Goal: Task Accomplishment & Management: Complete application form

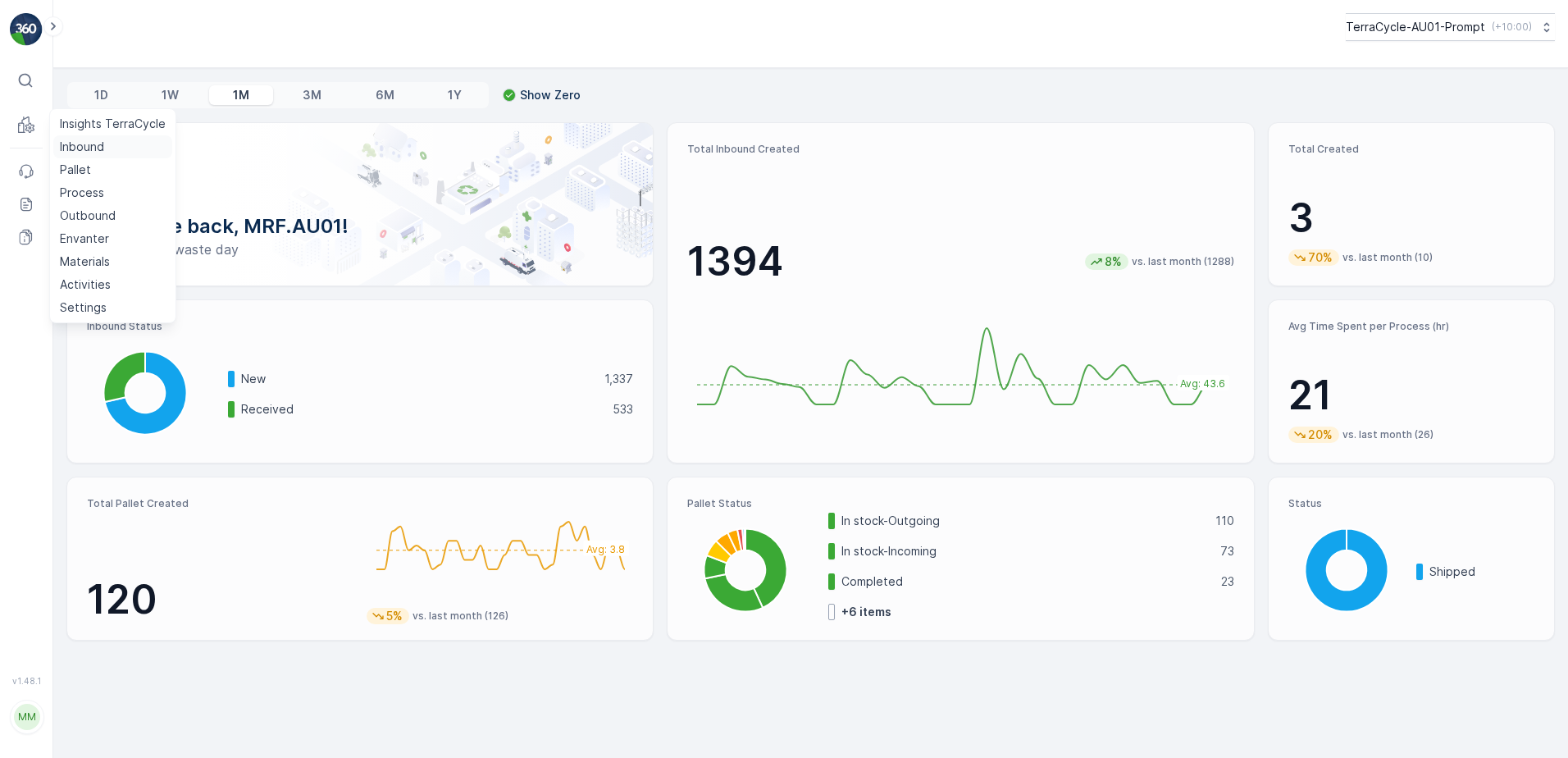
click at [87, 148] on p "Inbound" at bounding box center [81, 147] width 44 height 16
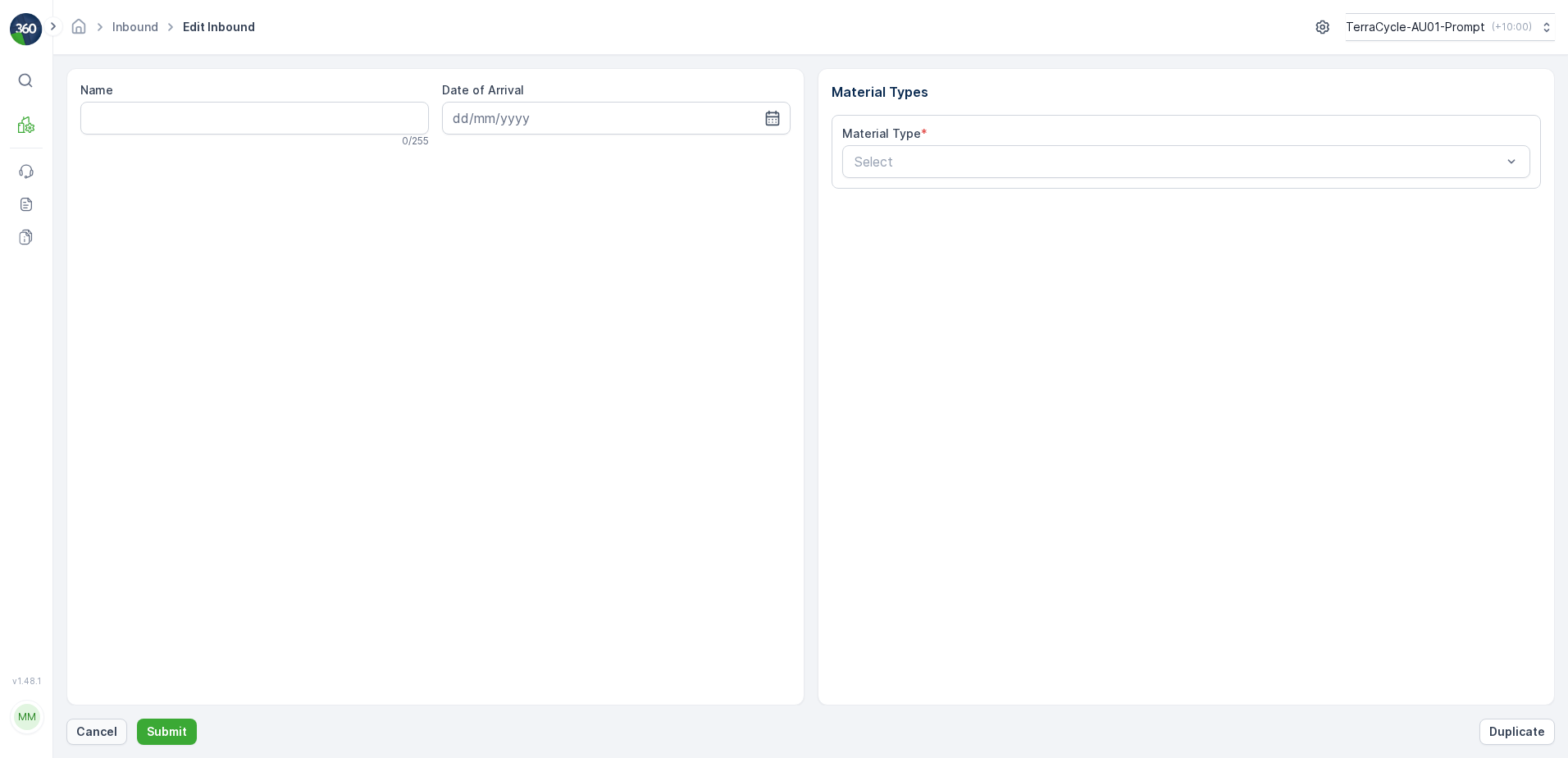
click at [99, 731] on p "Cancel" at bounding box center [97, 731] width 41 height 16
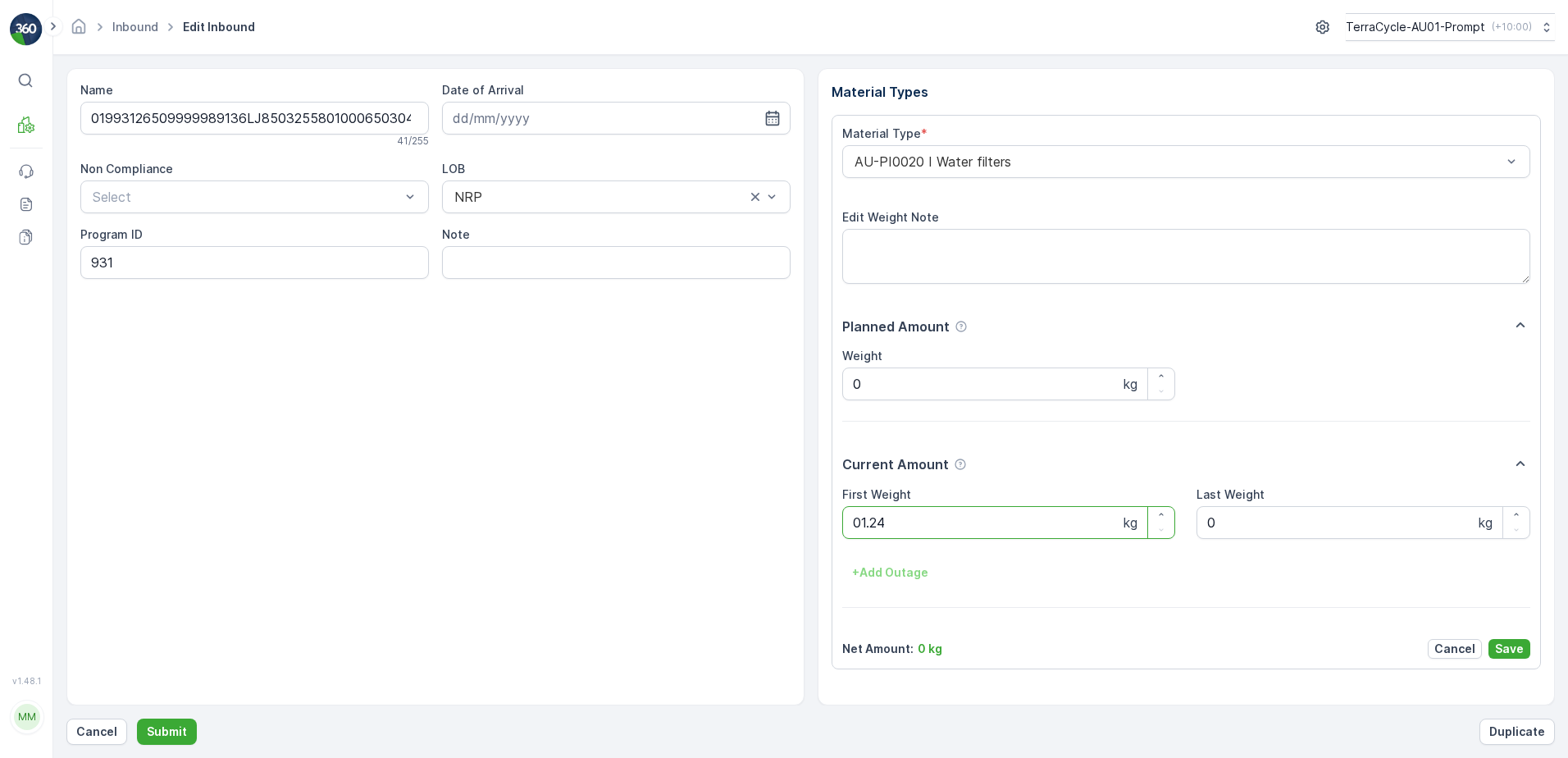
click at [137, 718] on button "Submit" at bounding box center [167, 731] width 60 height 26
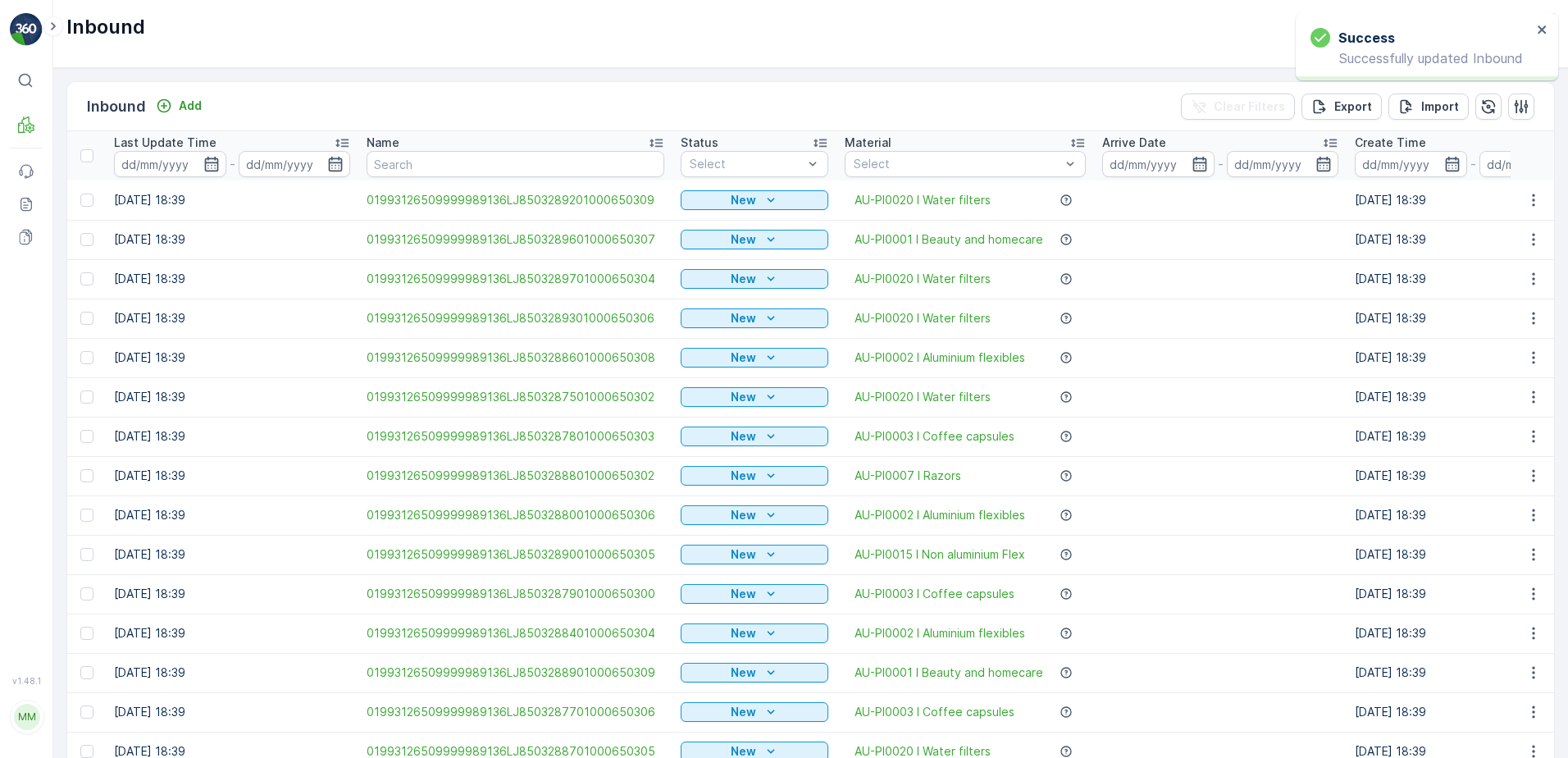
click at [912, 163] on div at bounding box center [956, 163] width 210 height 13
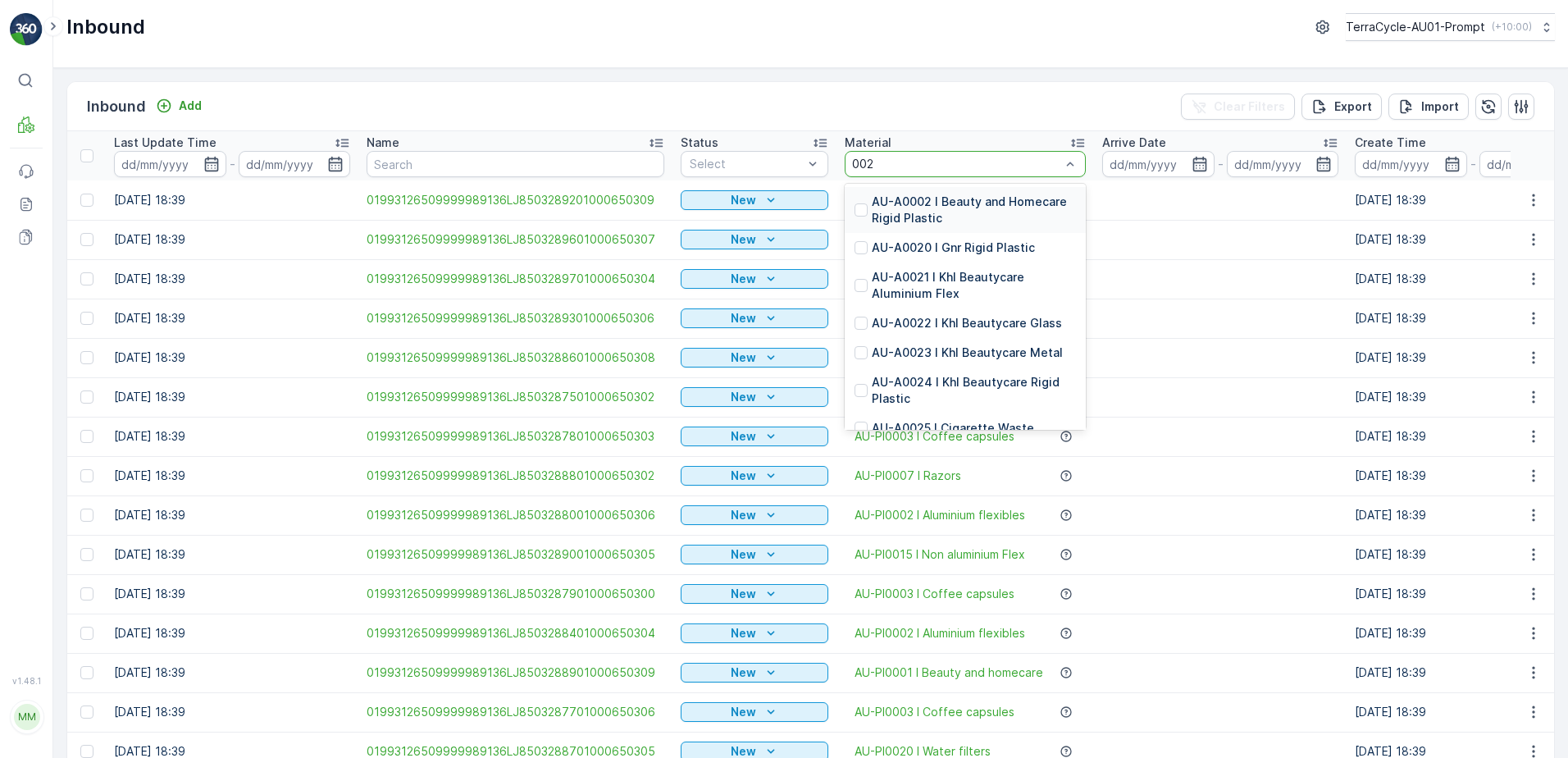
type input "0020"
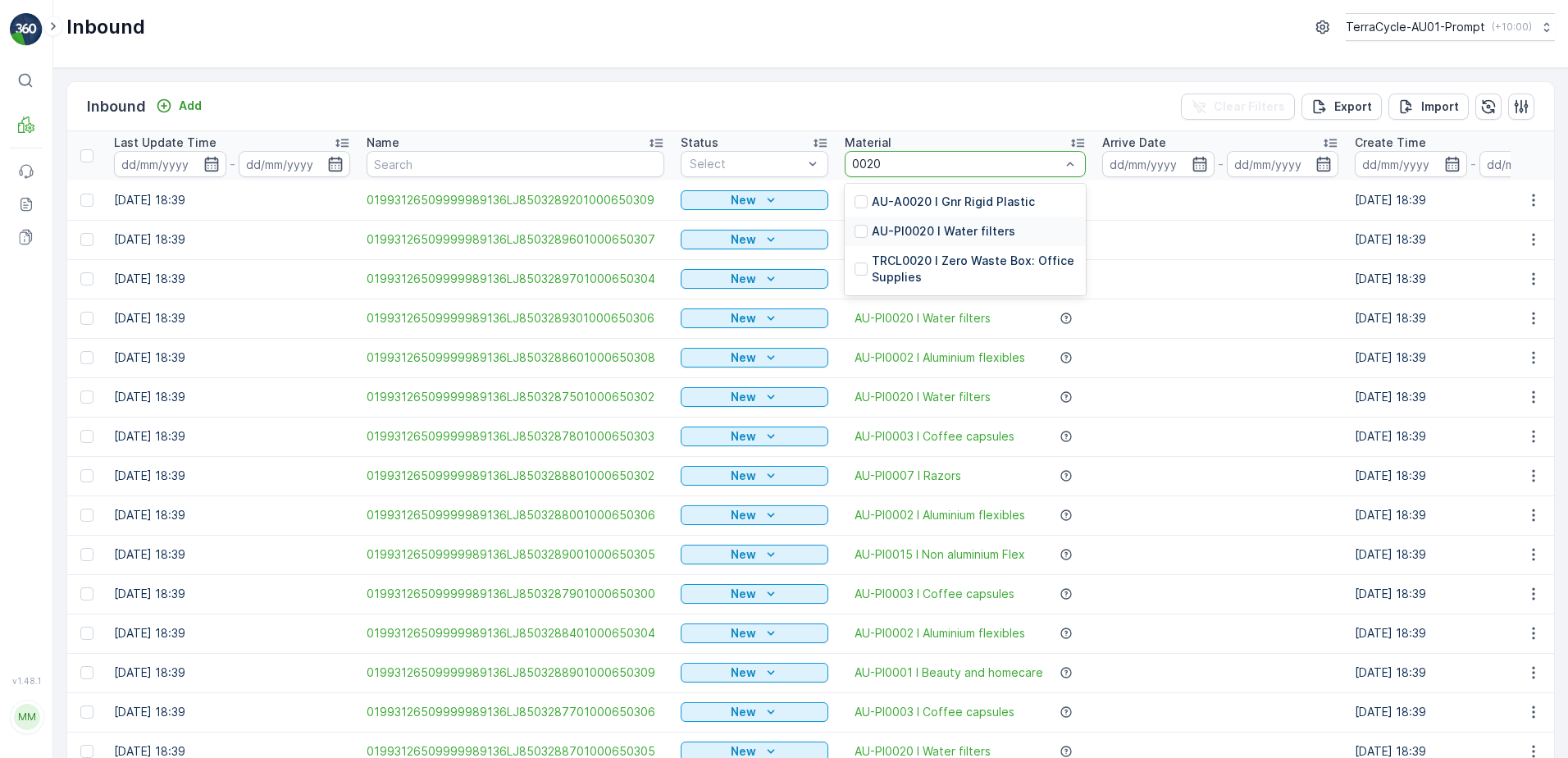
click at [946, 225] on p "AU-PI0020 I Water filters" at bounding box center [943, 231] width 143 height 16
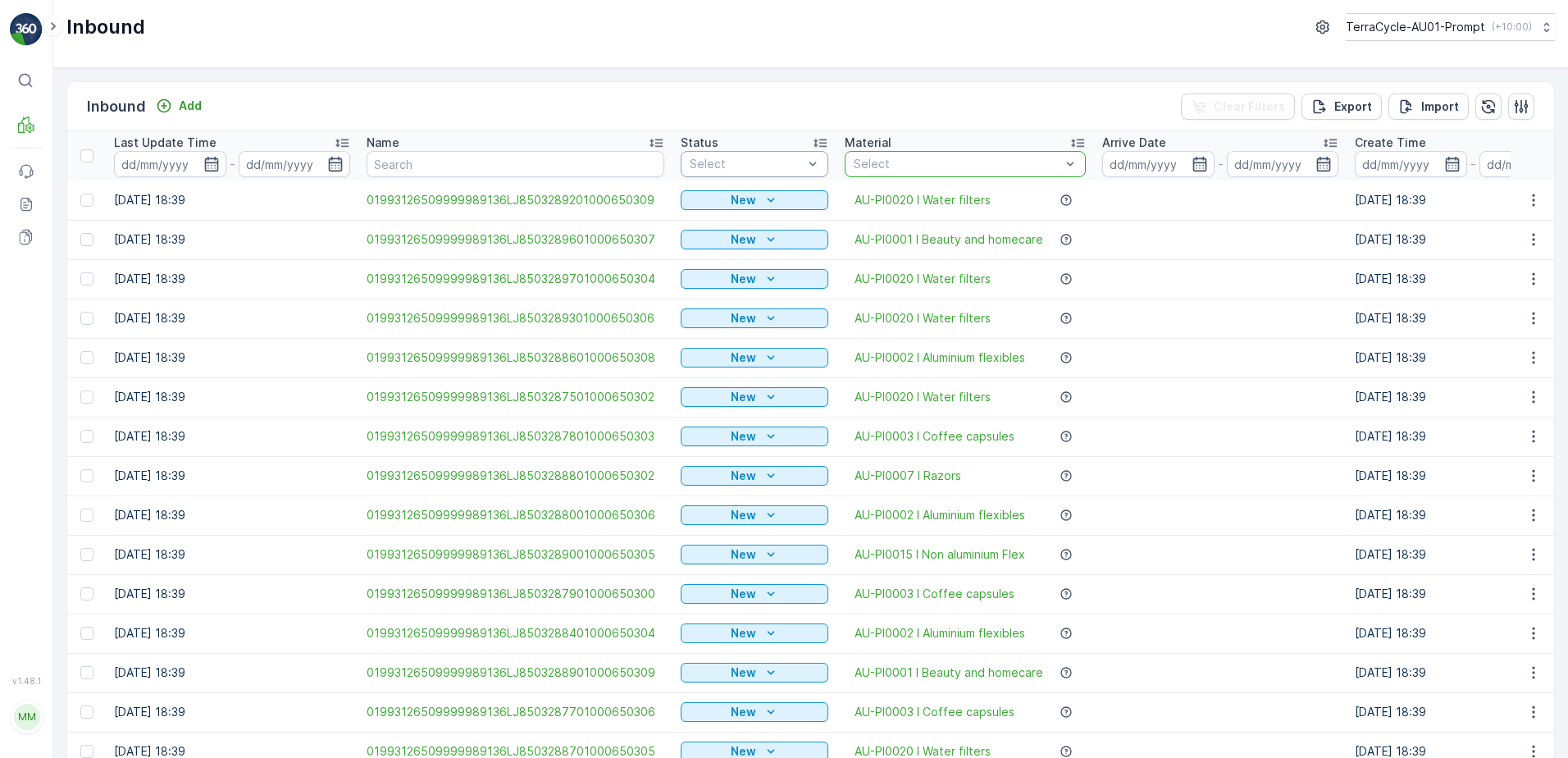
click at [768, 155] on div "Select" at bounding box center [754, 164] width 148 height 26
click at [734, 218] on td "New" at bounding box center [754, 200] width 164 height 40
click at [779, 160] on div at bounding box center [746, 163] width 116 height 13
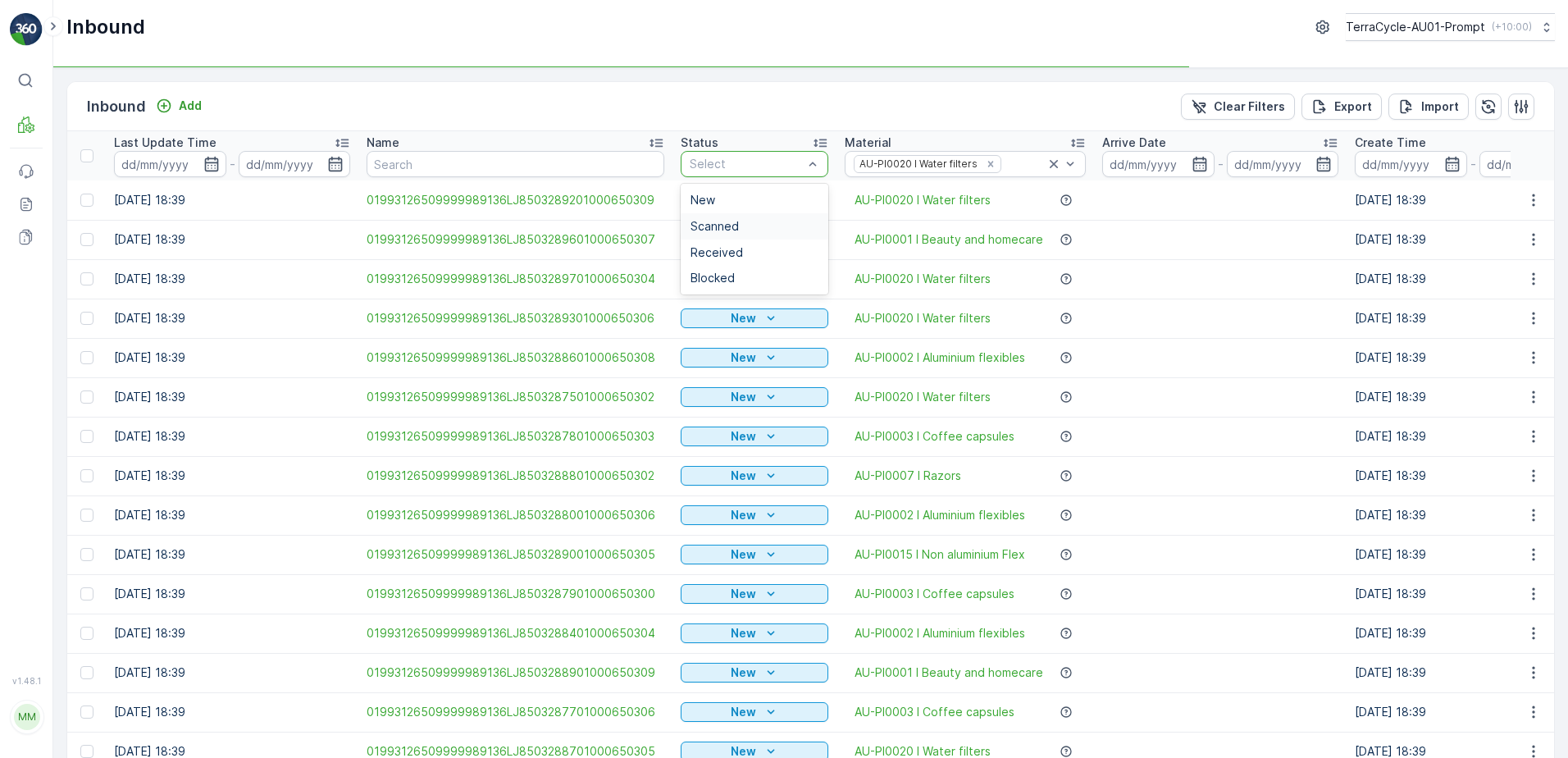
drag, startPoint x: 732, startPoint y: 223, endPoint x: 1141, endPoint y: 318, distance: 419.9
click at [732, 223] on span "Scanned" at bounding box center [715, 226] width 48 height 13
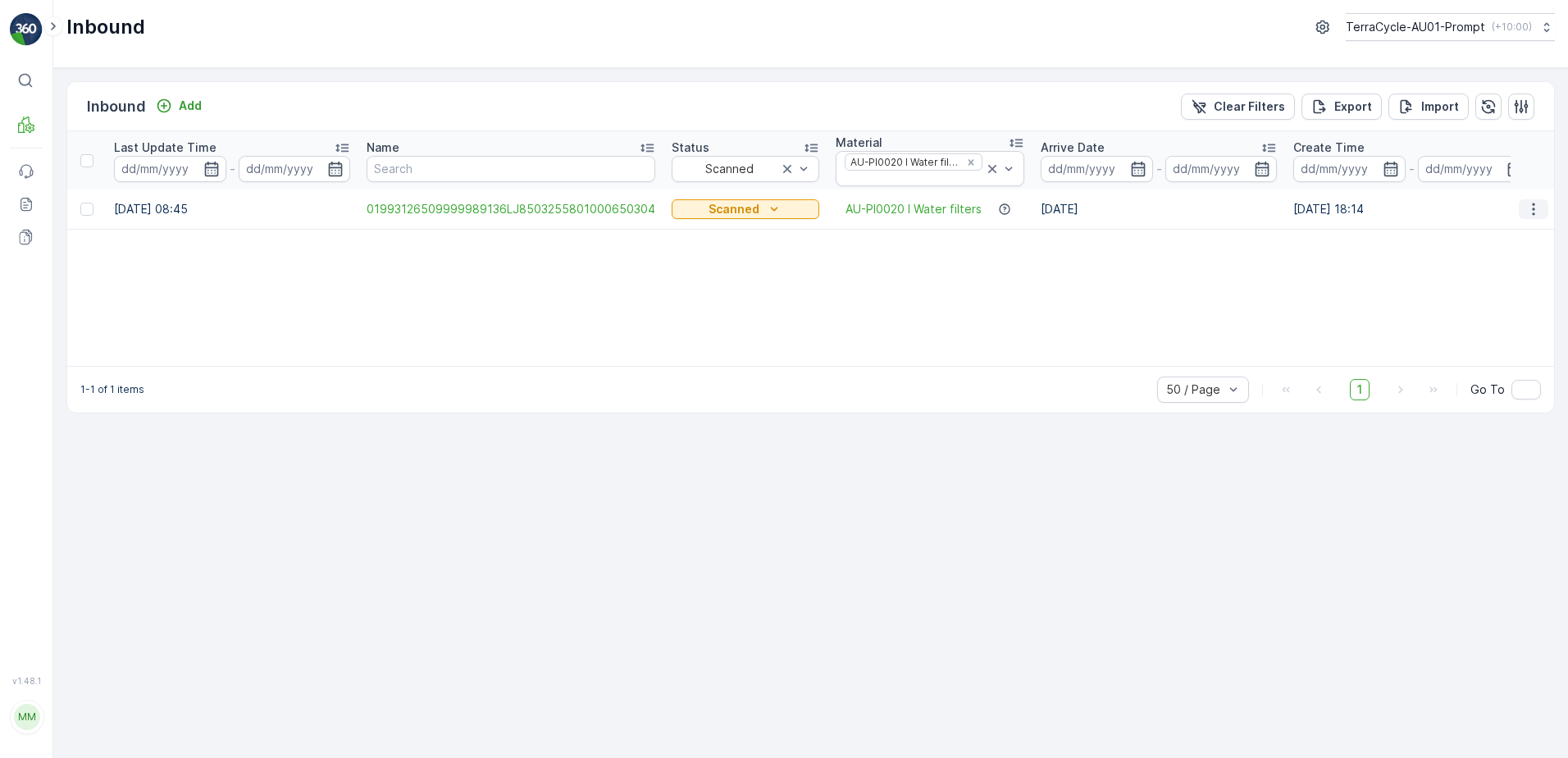
click at [1531, 210] on icon "button" at bounding box center [1533, 209] width 16 height 16
click at [1488, 319] on span "Print QR" at bounding box center [1467, 325] width 45 height 16
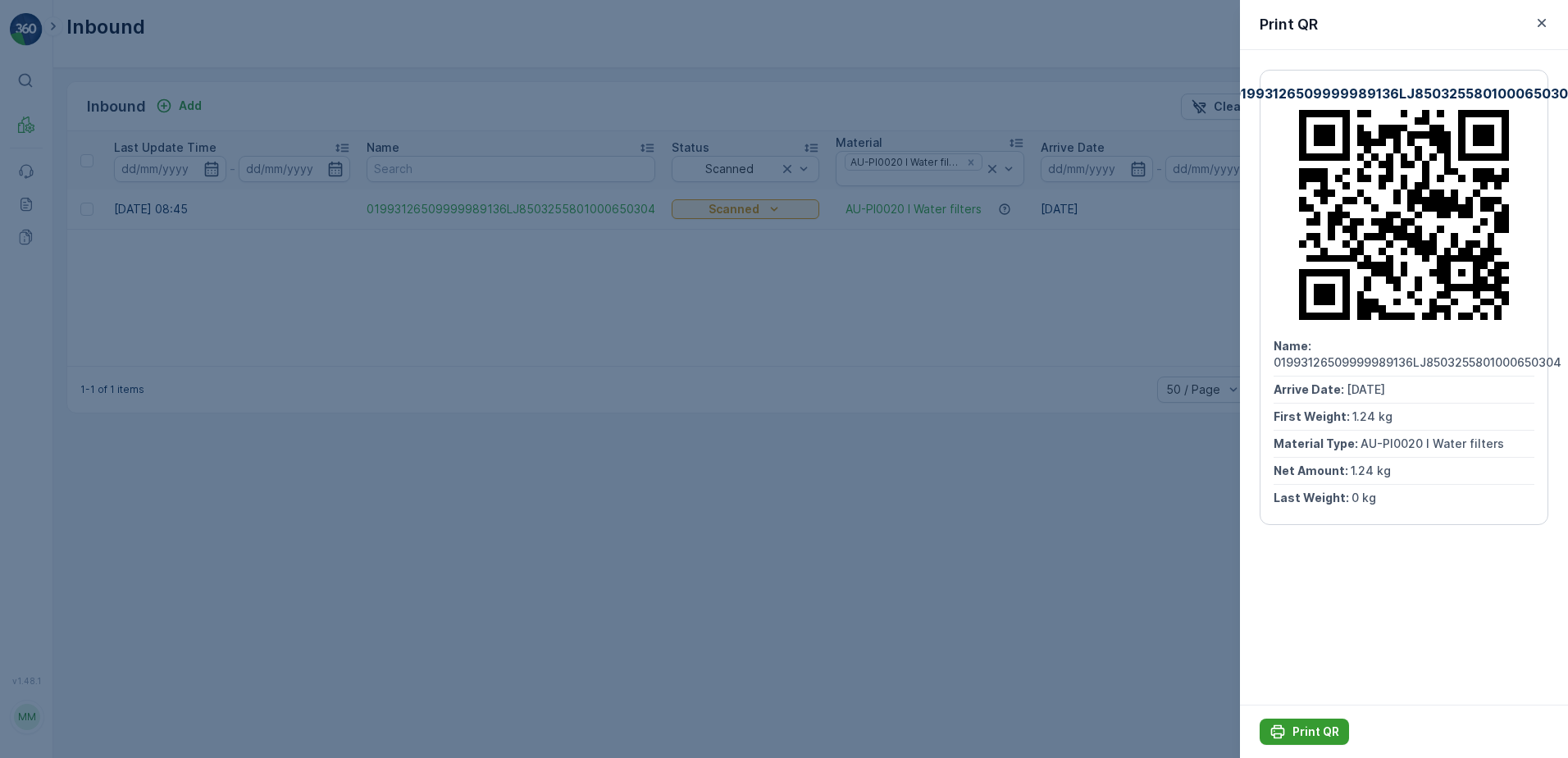
click at [1314, 721] on button "Print QR" at bounding box center [1305, 731] width 90 height 26
click at [1541, 25] on icon "button" at bounding box center [1541, 22] width 16 height 16
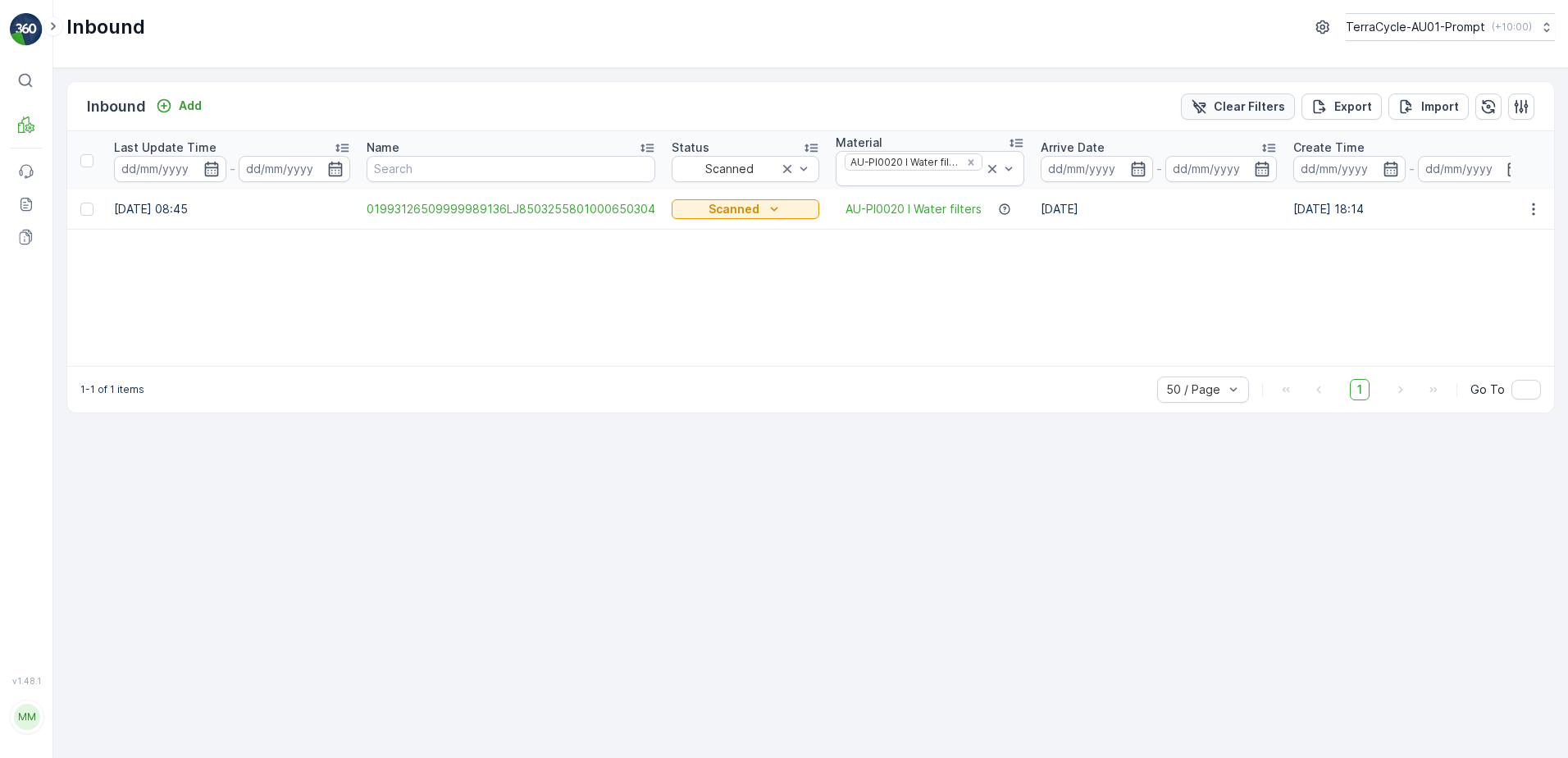
click at [1256, 113] on p "Clear Filters" at bounding box center [1249, 106] width 72 height 16
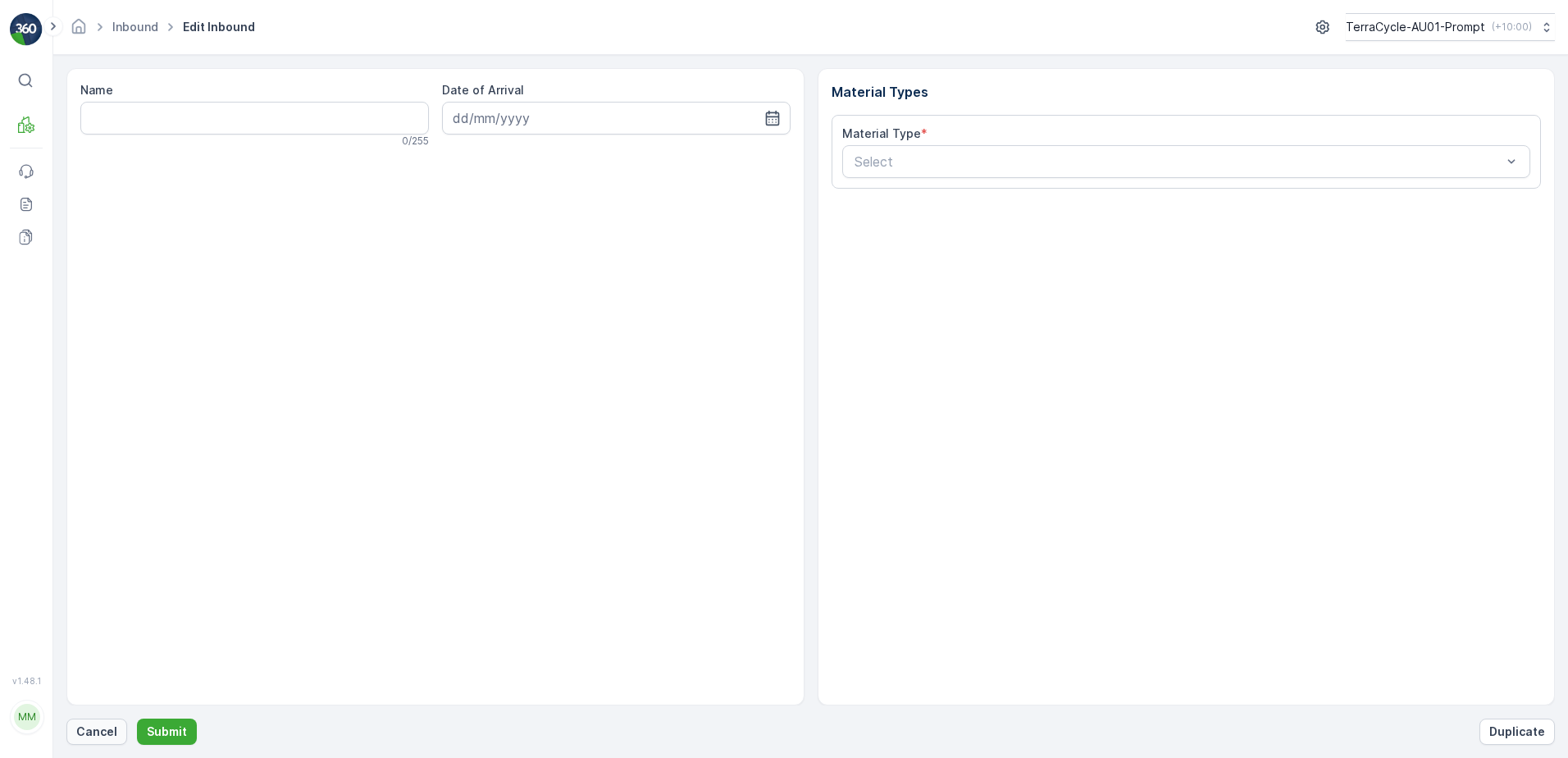
click at [96, 731] on p "Cancel" at bounding box center [97, 731] width 41 height 16
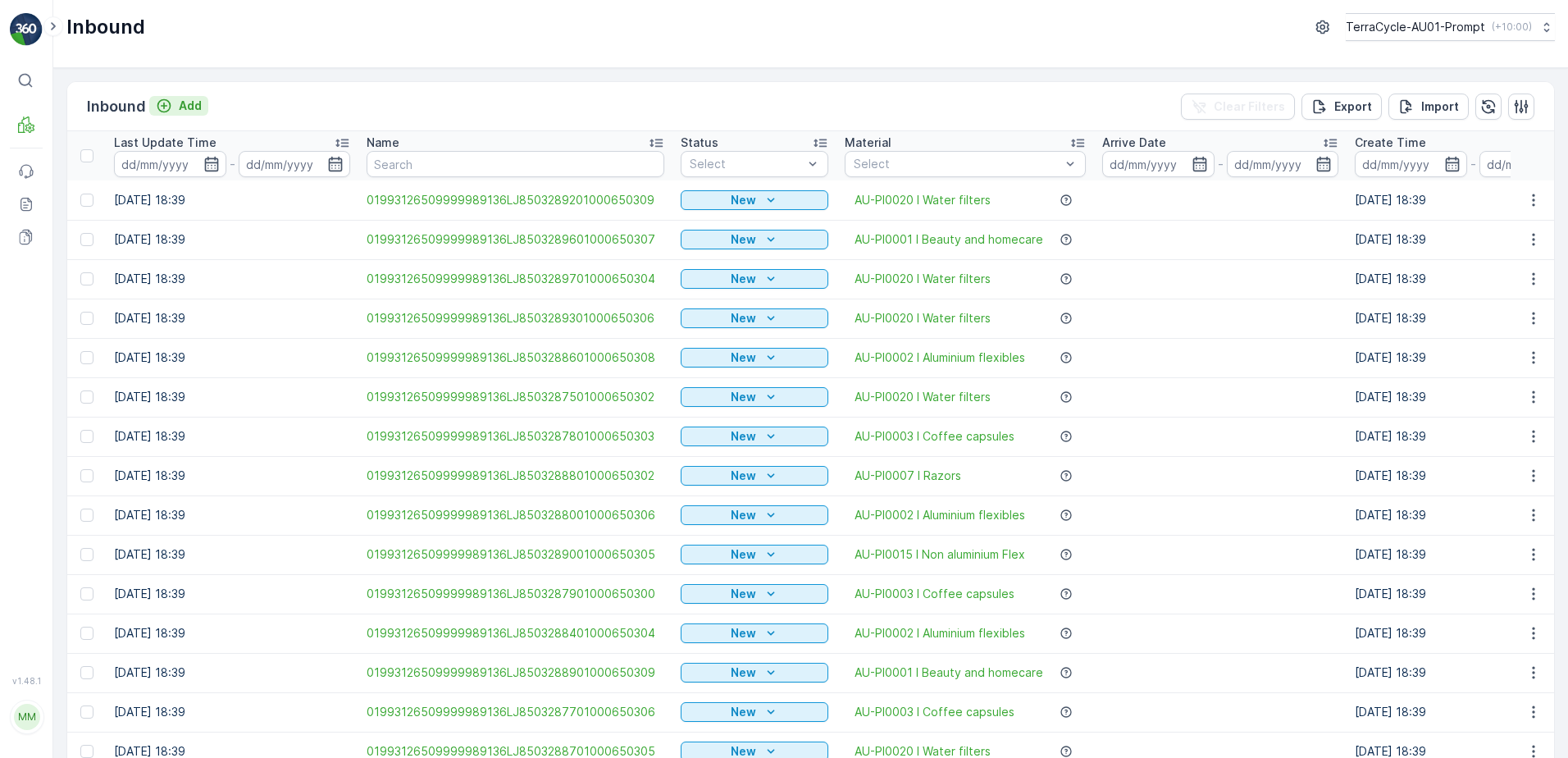
click at [187, 109] on p "Add" at bounding box center [190, 105] width 23 height 16
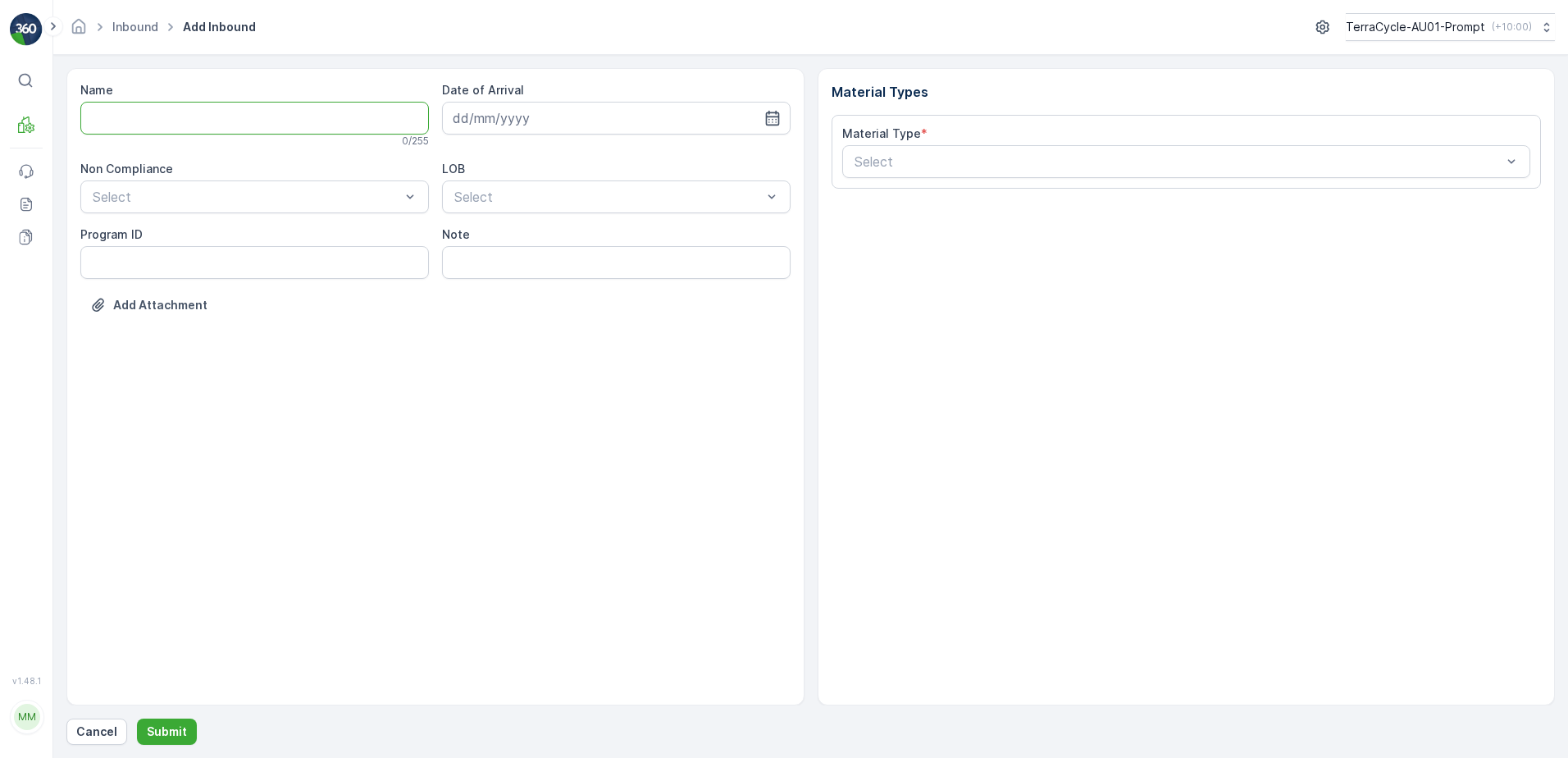
click at [210, 118] on input "Name" at bounding box center [255, 118] width 349 height 33
type input "01993126509999989136LJ8503018401000650307"
click at [137, 718] on button "Submit" at bounding box center [167, 731] width 60 height 26
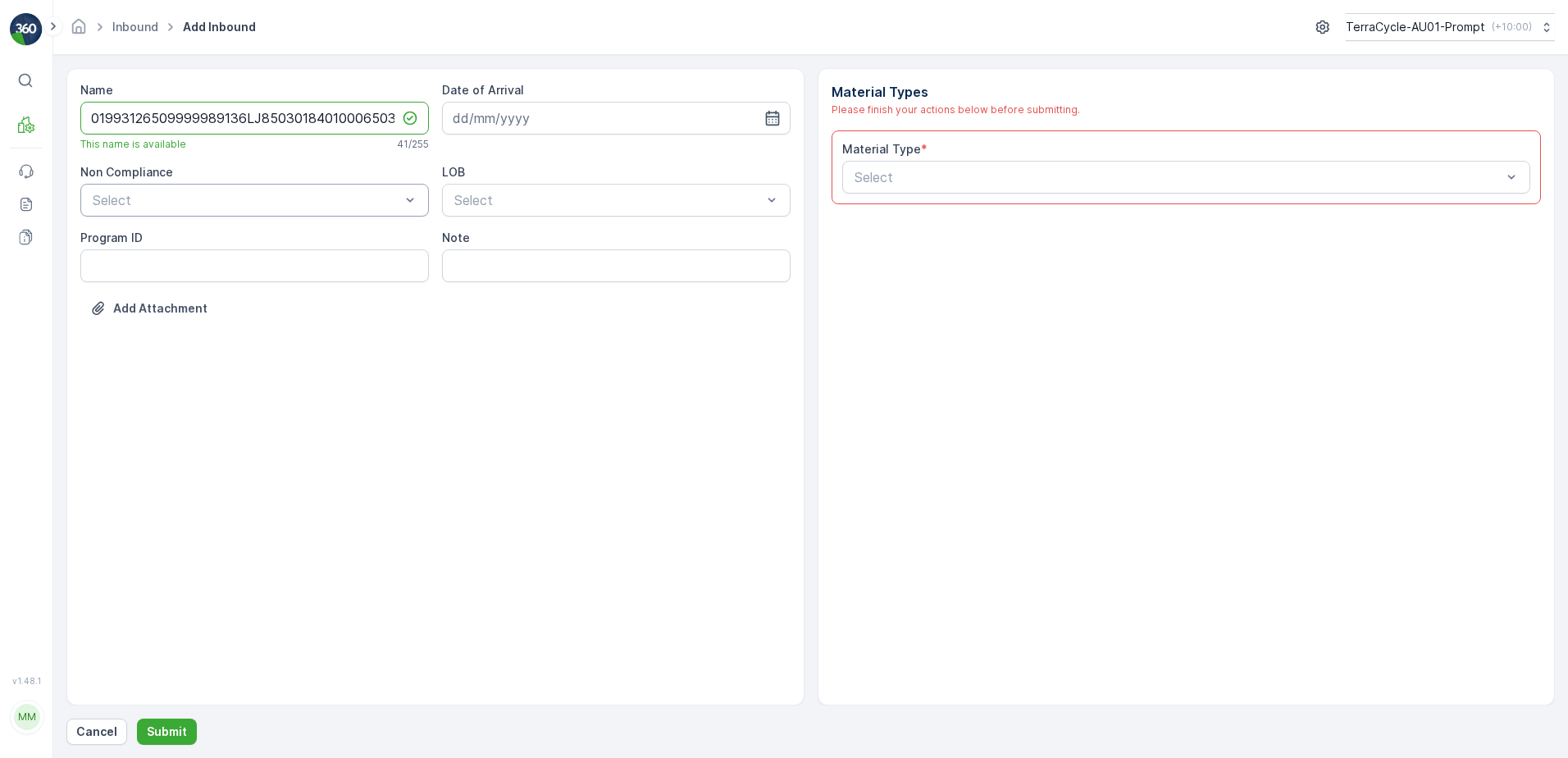
click at [251, 196] on div at bounding box center [246, 199] width 311 height 15
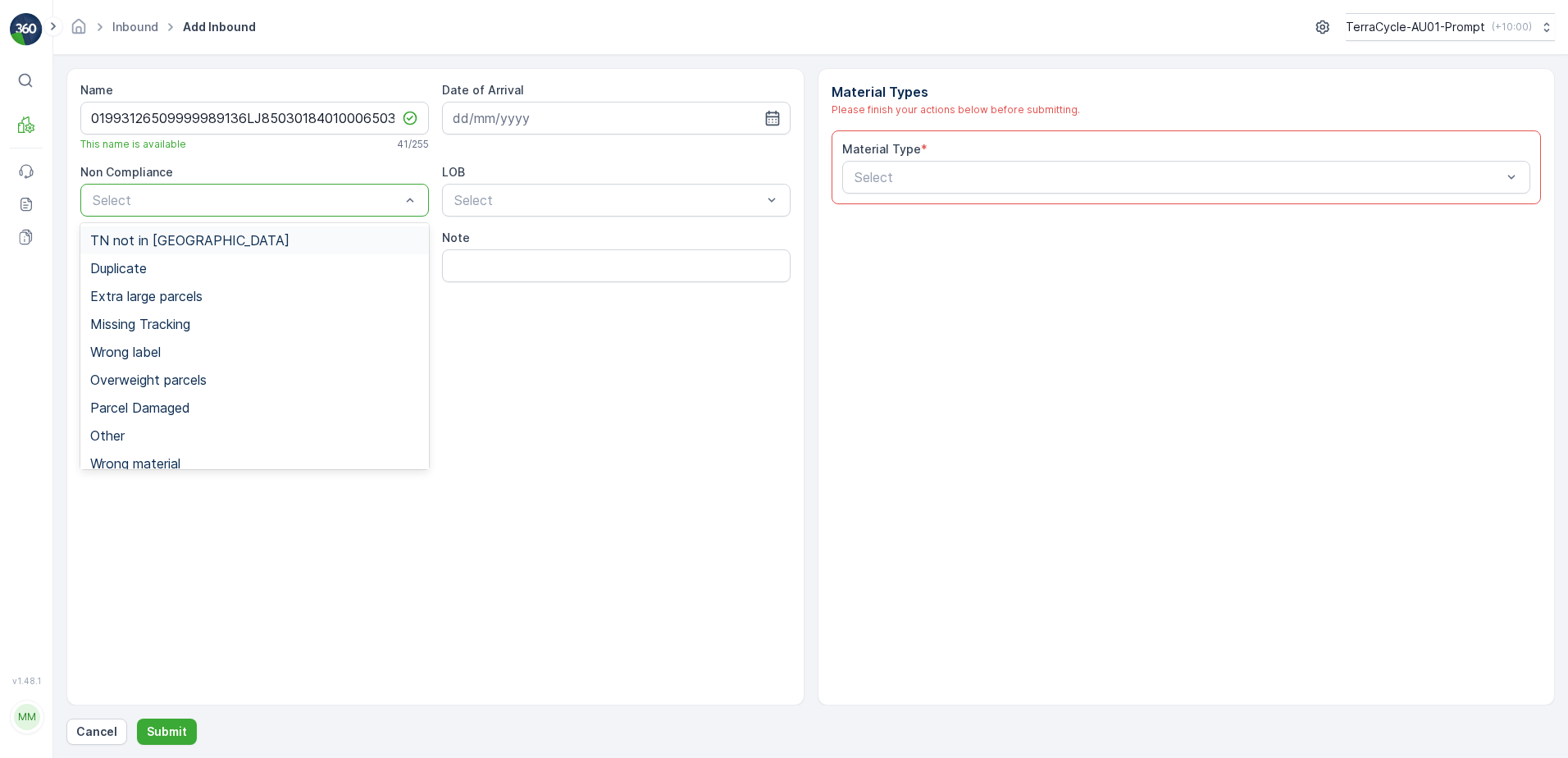
drag, startPoint x: 202, startPoint y: 250, endPoint x: 259, endPoint y: 234, distance: 59.2
click at [205, 250] on div "TN not in [GEOGRAPHIC_DATA]" at bounding box center [255, 240] width 349 height 28
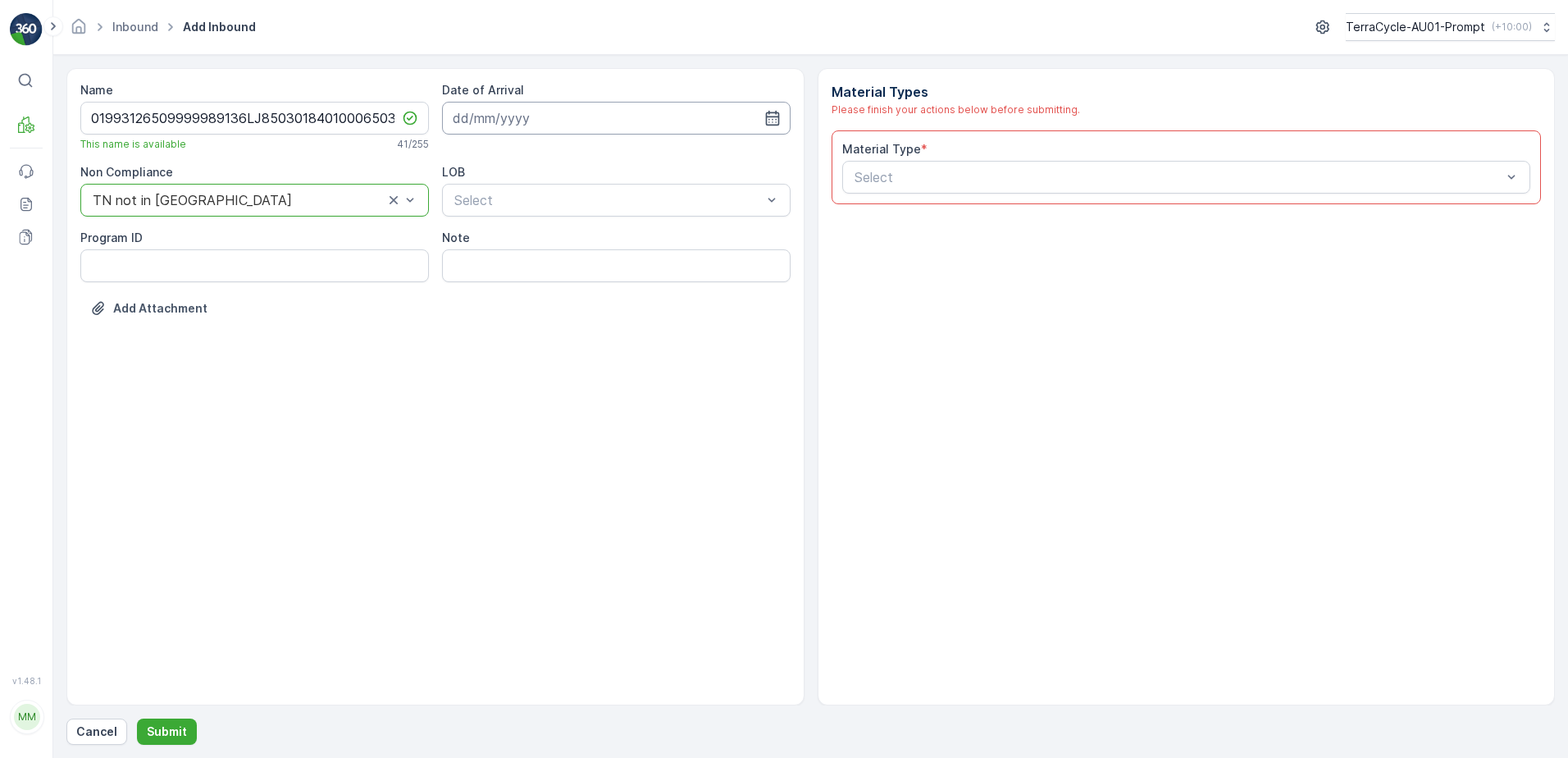
click at [526, 112] on input at bounding box center [616, 118] width 349 height 33
click at [570, 320] on div "20" at bounding box center [558, 320] width 26 height 26
type input "[DATE]"
click at [580, 209] on div "Select" at bounding box center [616, 200] width 349 height 33
click at [556, 247] on div "NRP" at bounding box center [616, 240] width 329 height 15
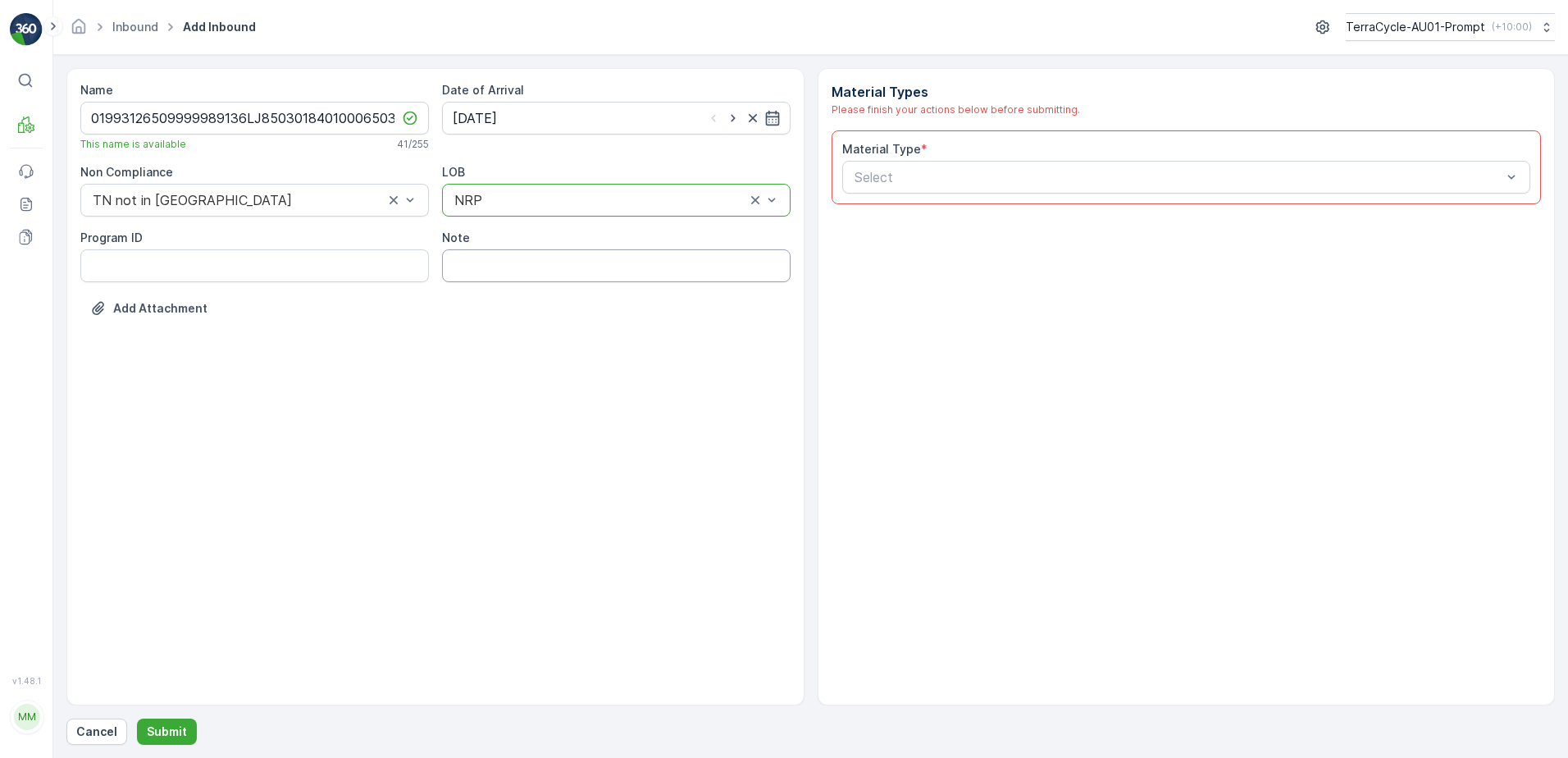
click at [525, 264] on input "Note" at bounding box center [616, 266] width 349 height 33
type input "WATERDROP BLISTERS"
click at [915, 174] on div at bounding box center [1178, 177] width 652 height 15
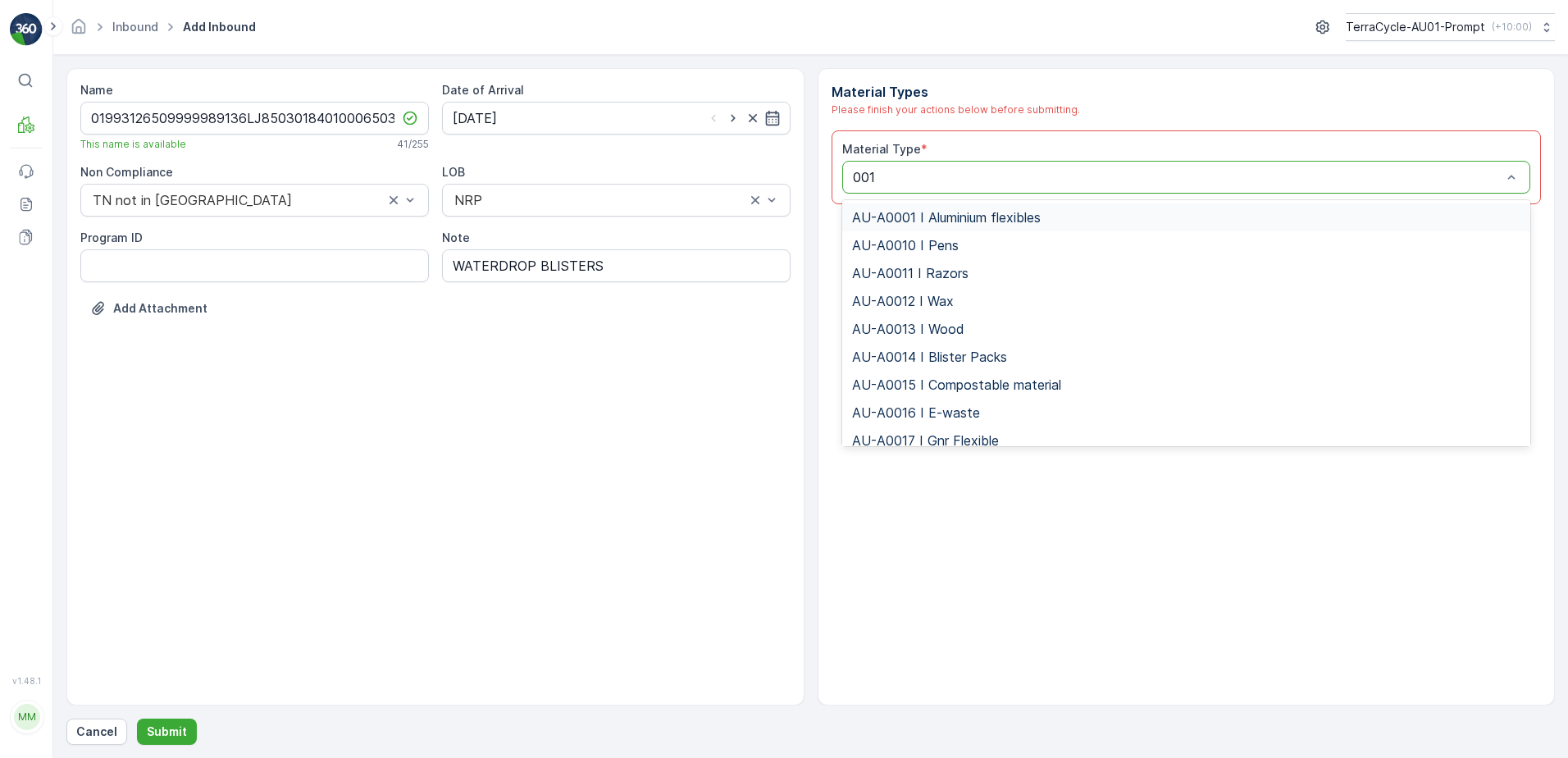
type input "0017"
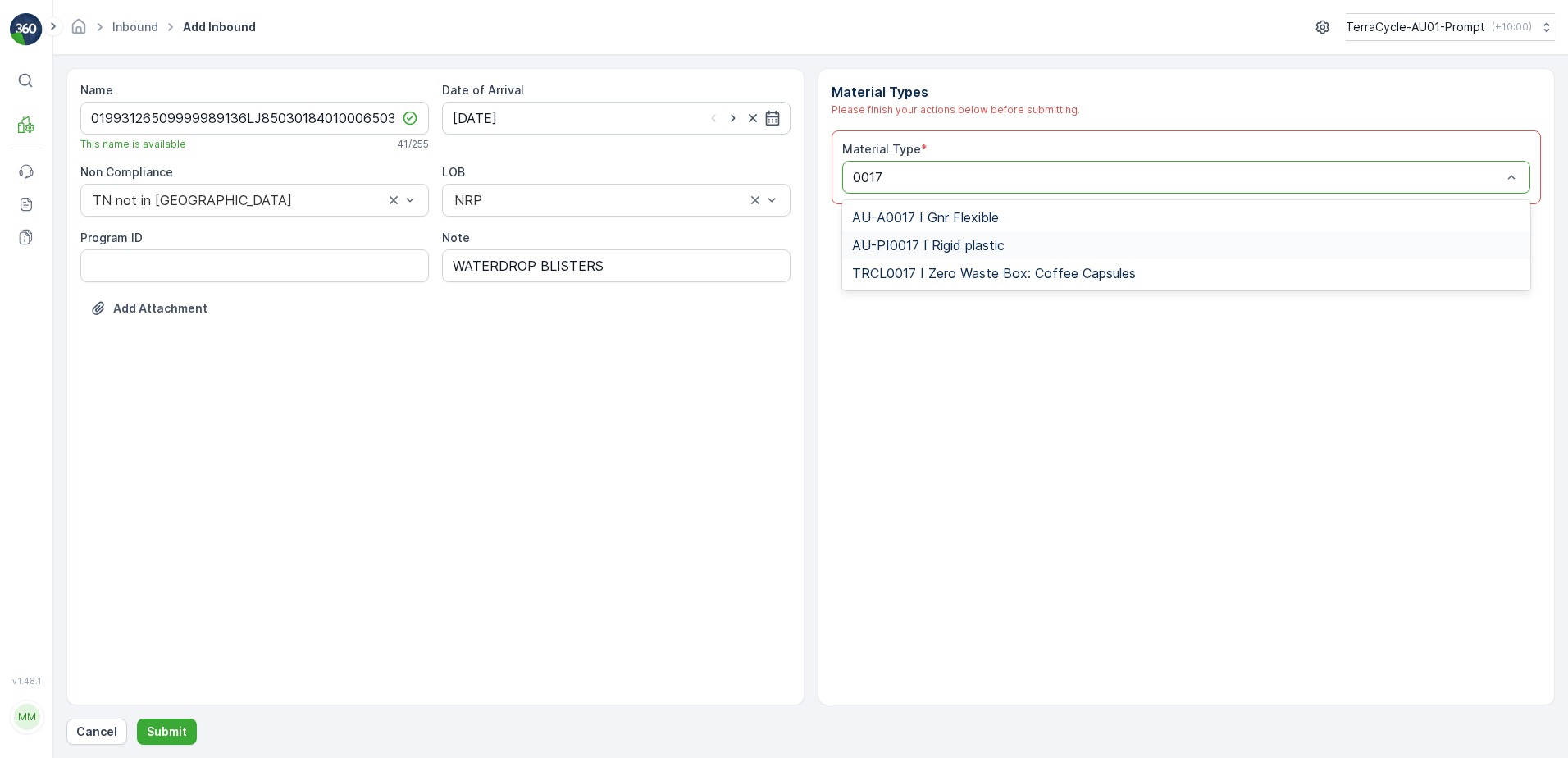
click at [928, 250] on span "AU-PI0017 I Rigid plastic" at bounding box center [928, 245] width 153 height 15
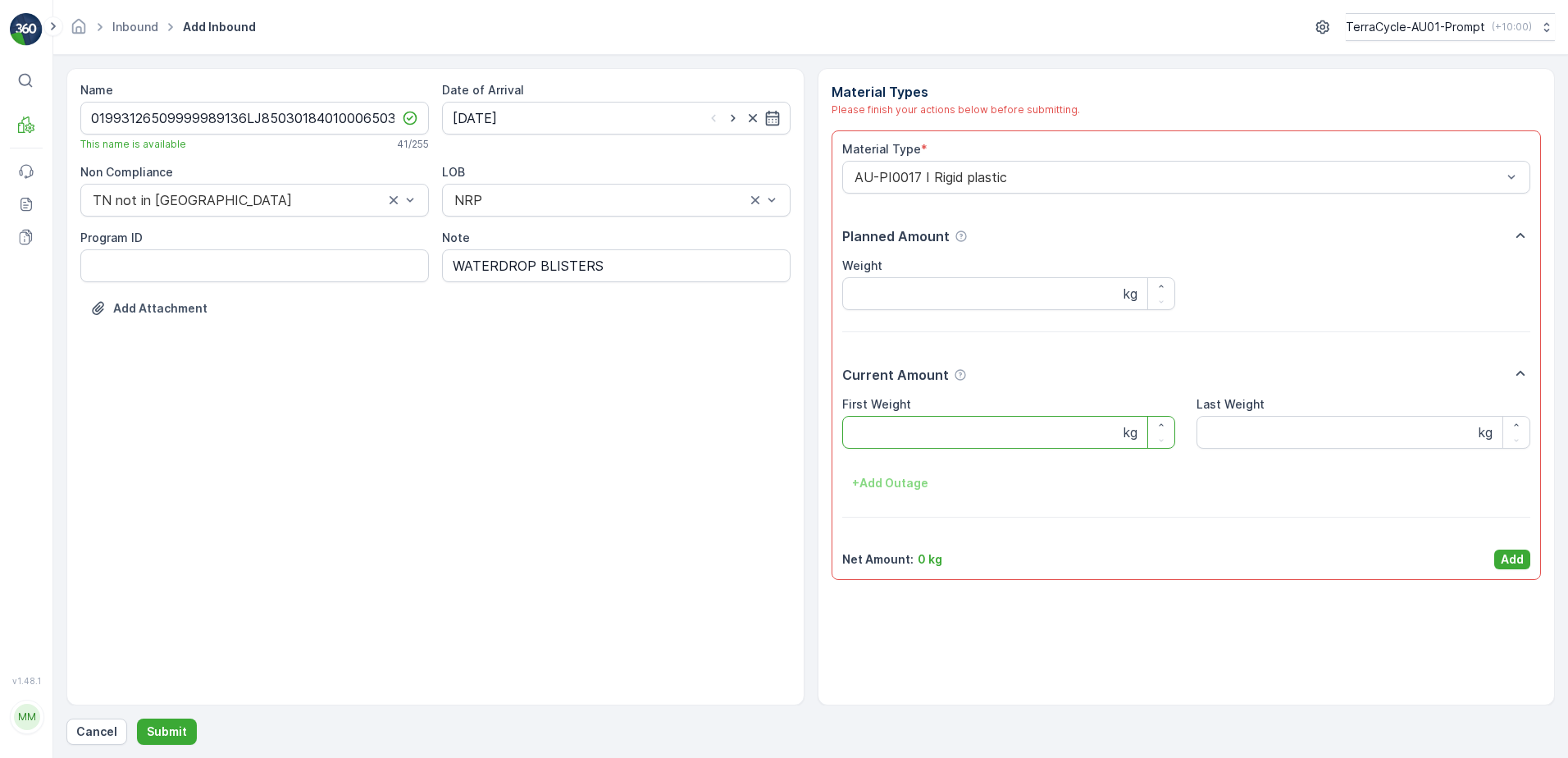
click at [892, 438] on Weight "First Weight" at bounding box center [1009, 433] width 334 height 33
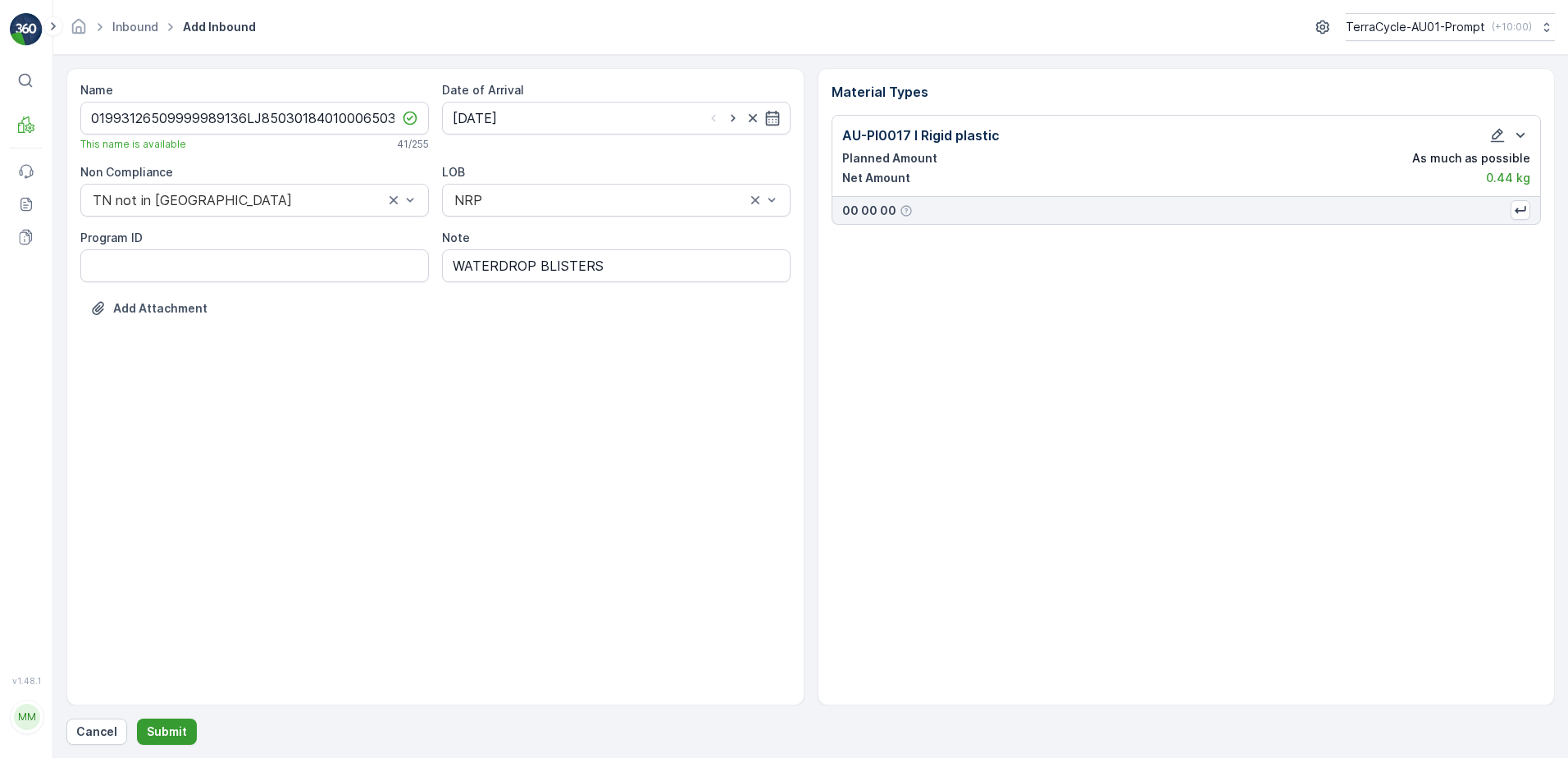
click at [179, 728] on p "Submit" at bounding box center [167, 731] width 41 height 16
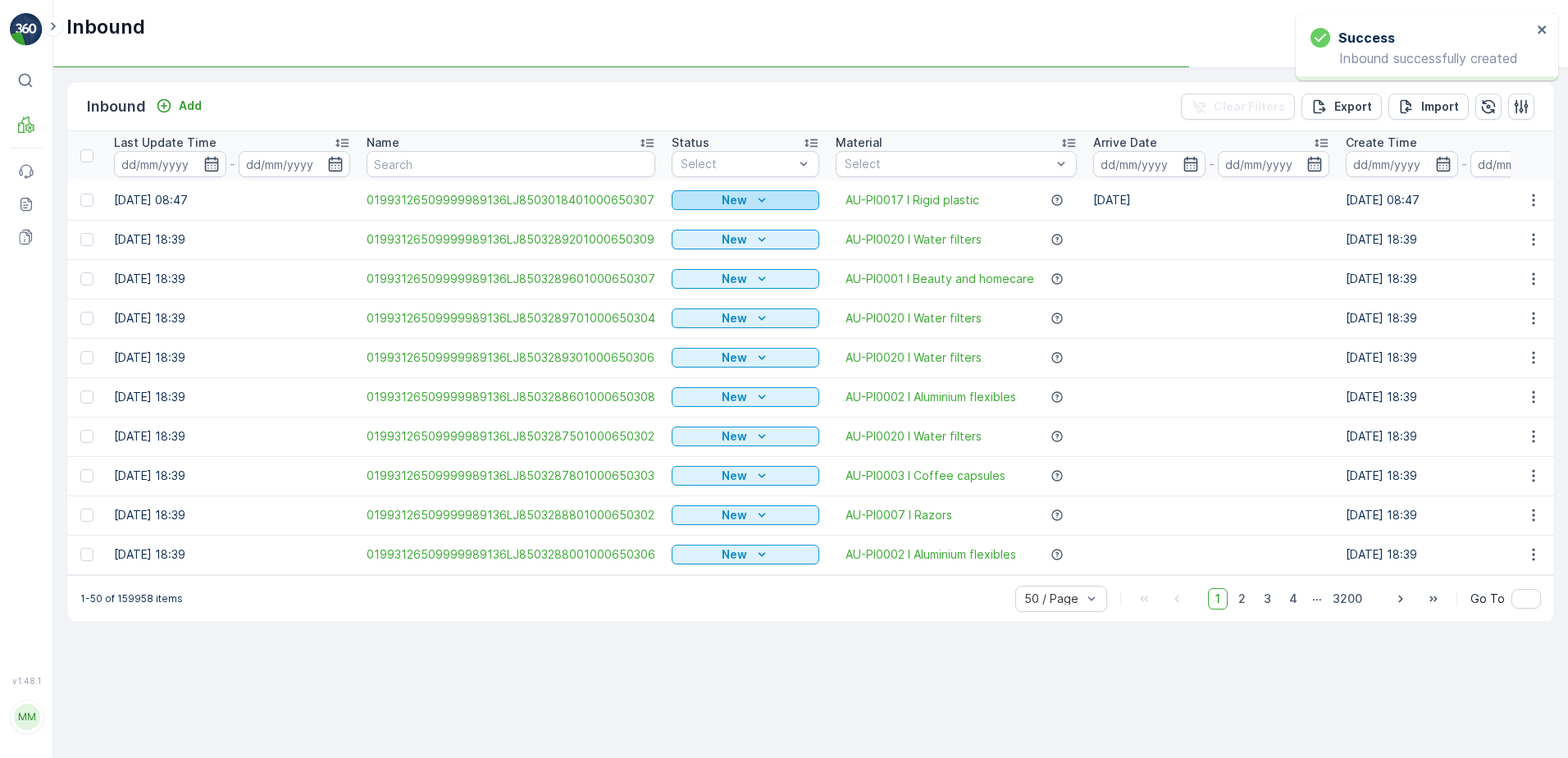
click at [759, 204] on icon "New" at bounding box center [761, 199] width 16 height 16
click at [713, 252] on span "Scanned" at bounding box center [702, 247] width 48 height 16
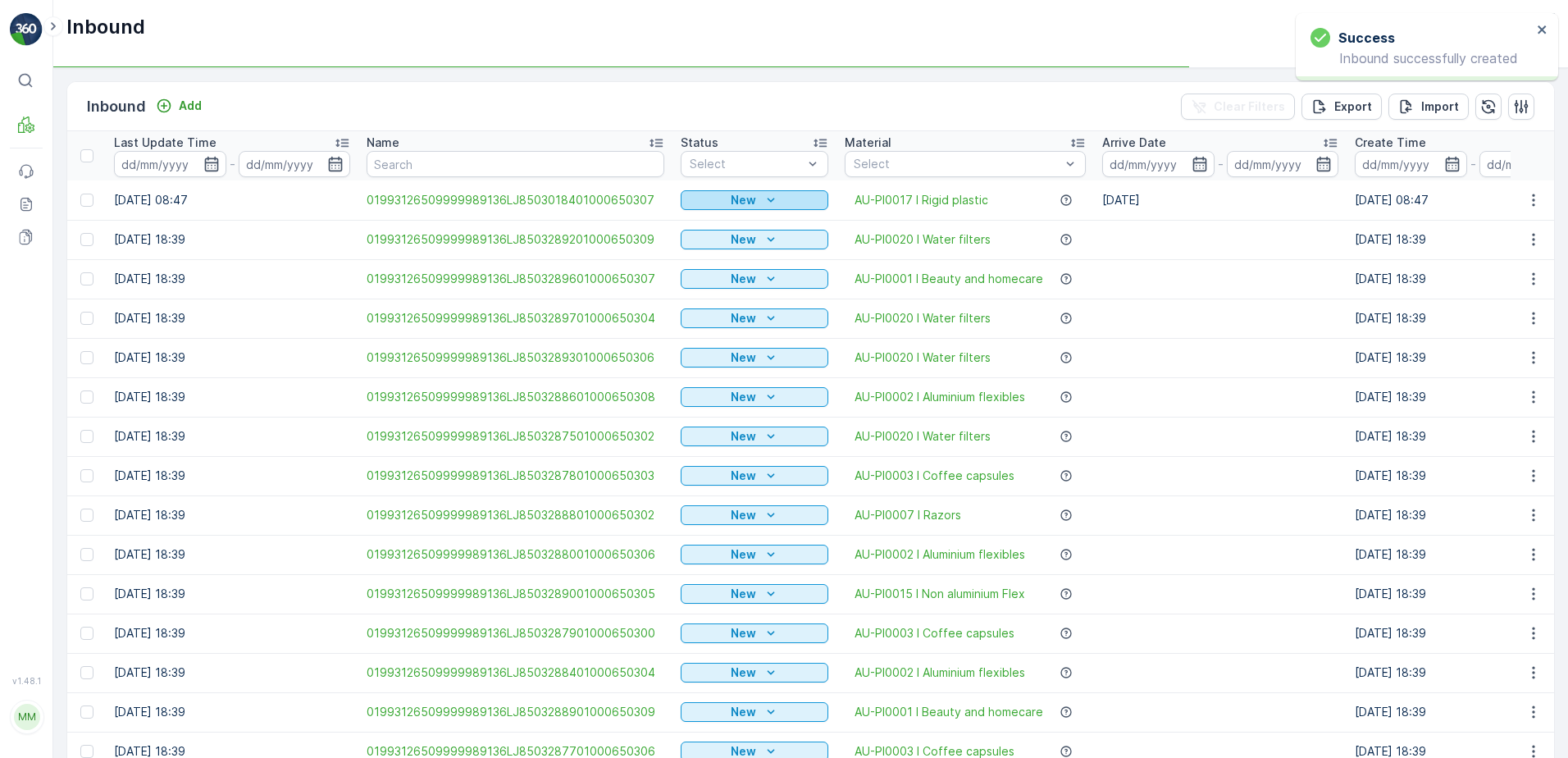
click at [738, 199] on p "New" at bounding box center [743, 199] width 25 height 16
click at [1532, 200] on icon "button" at bounding box center [1533, 199] width 3 height 12
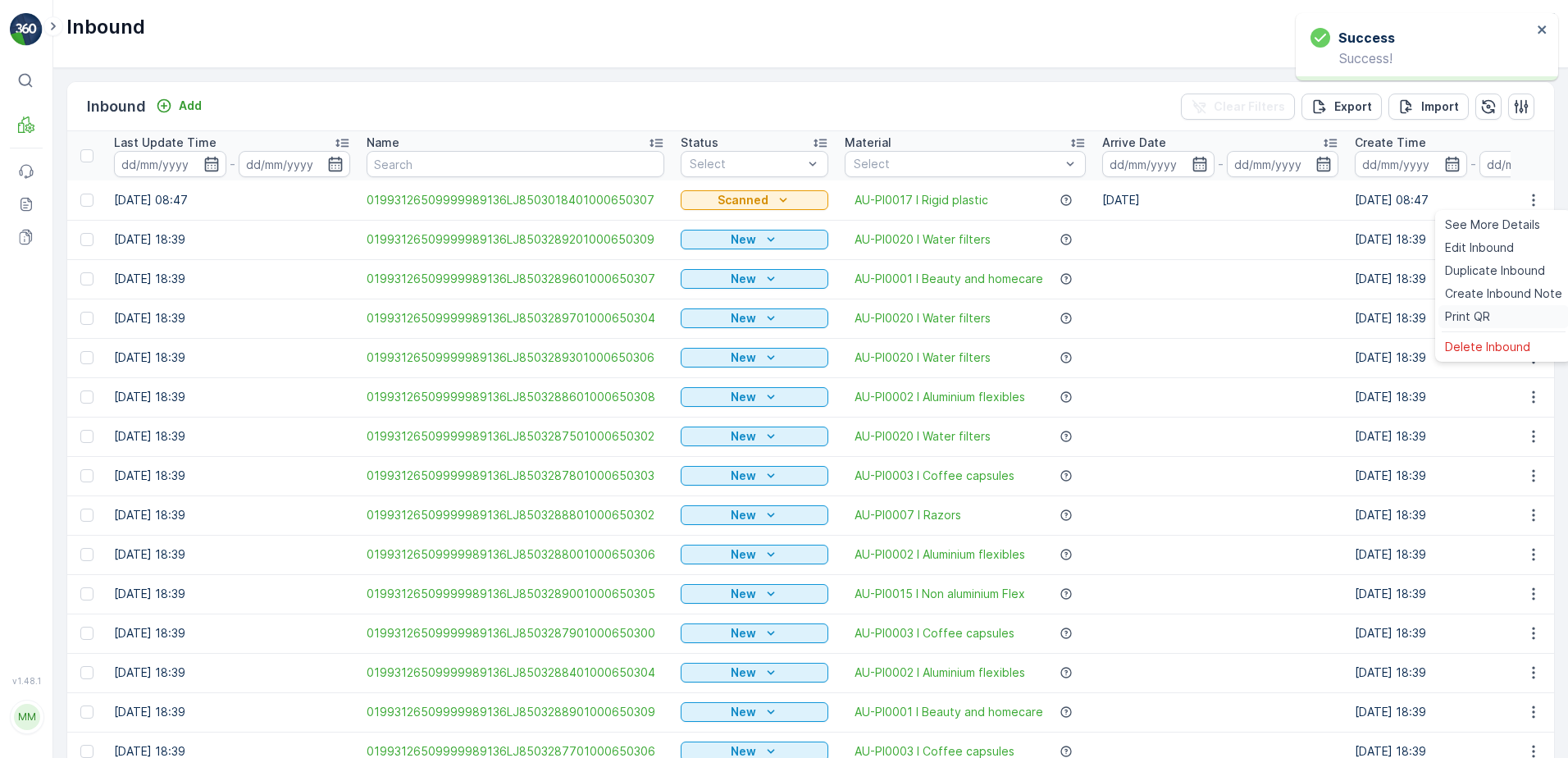
click at [1484, 315] on span "Print QR" at bounding box center [1467, 316] width 45 height 16
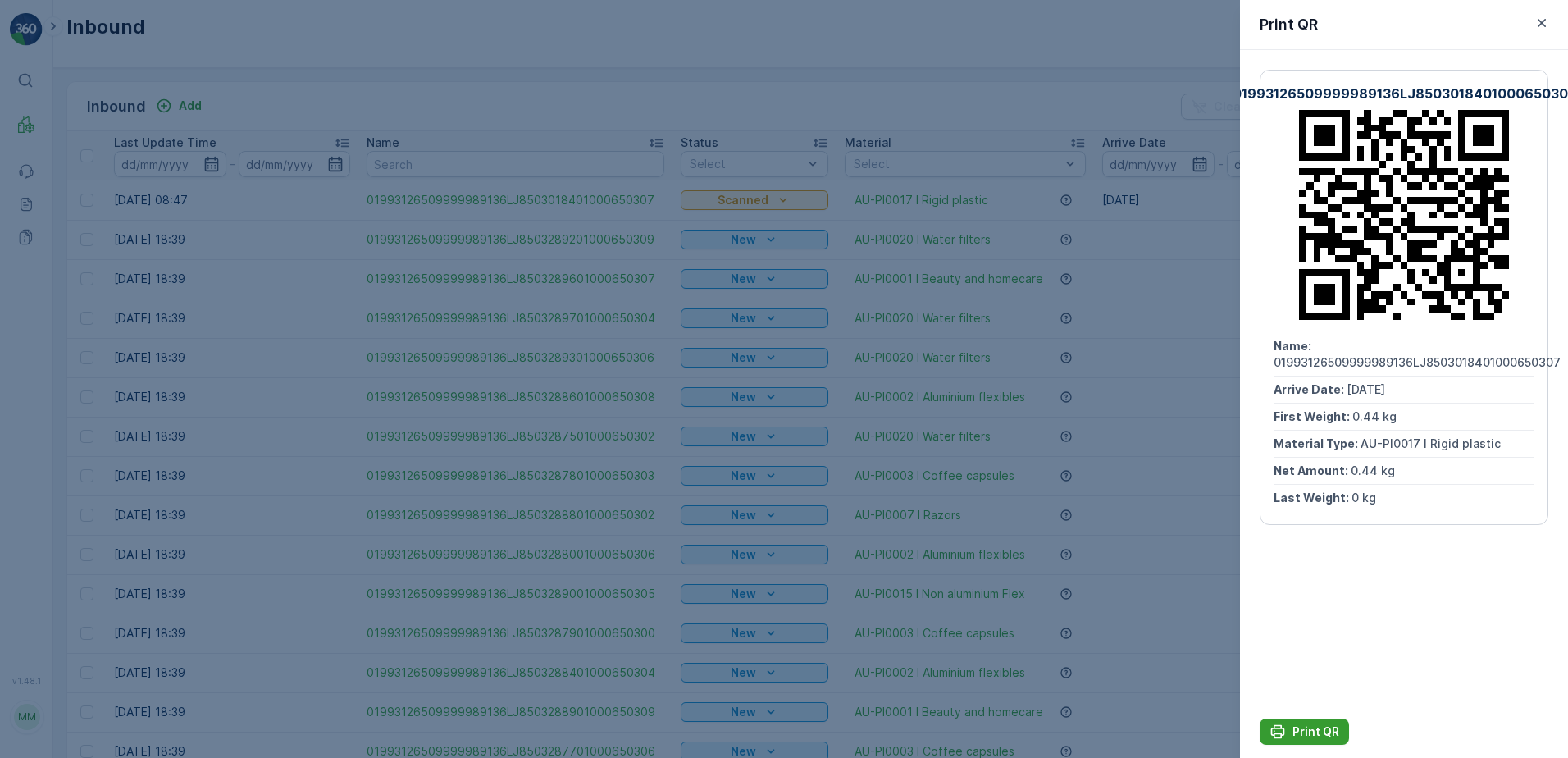
click at [1291, 728] on div "Print QR" at bounding box center [1304, 731] width 70 height 16
click at [1540, 25] on icon "button" at bounding box center [1542, 23] width 9 height 9
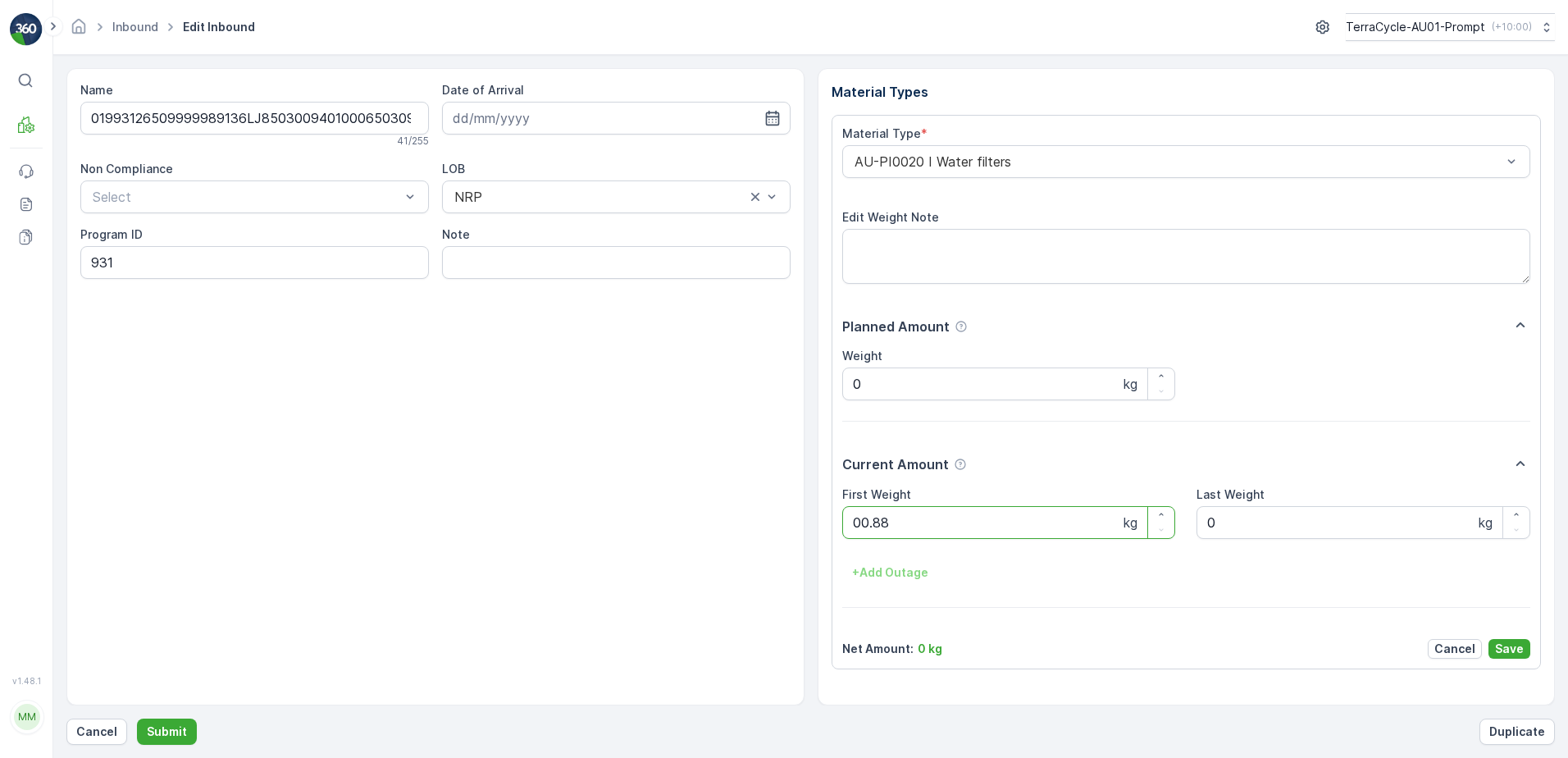
click at [137, 718] on button "Submit" at bounding box center [167, 731] width 60 height 26
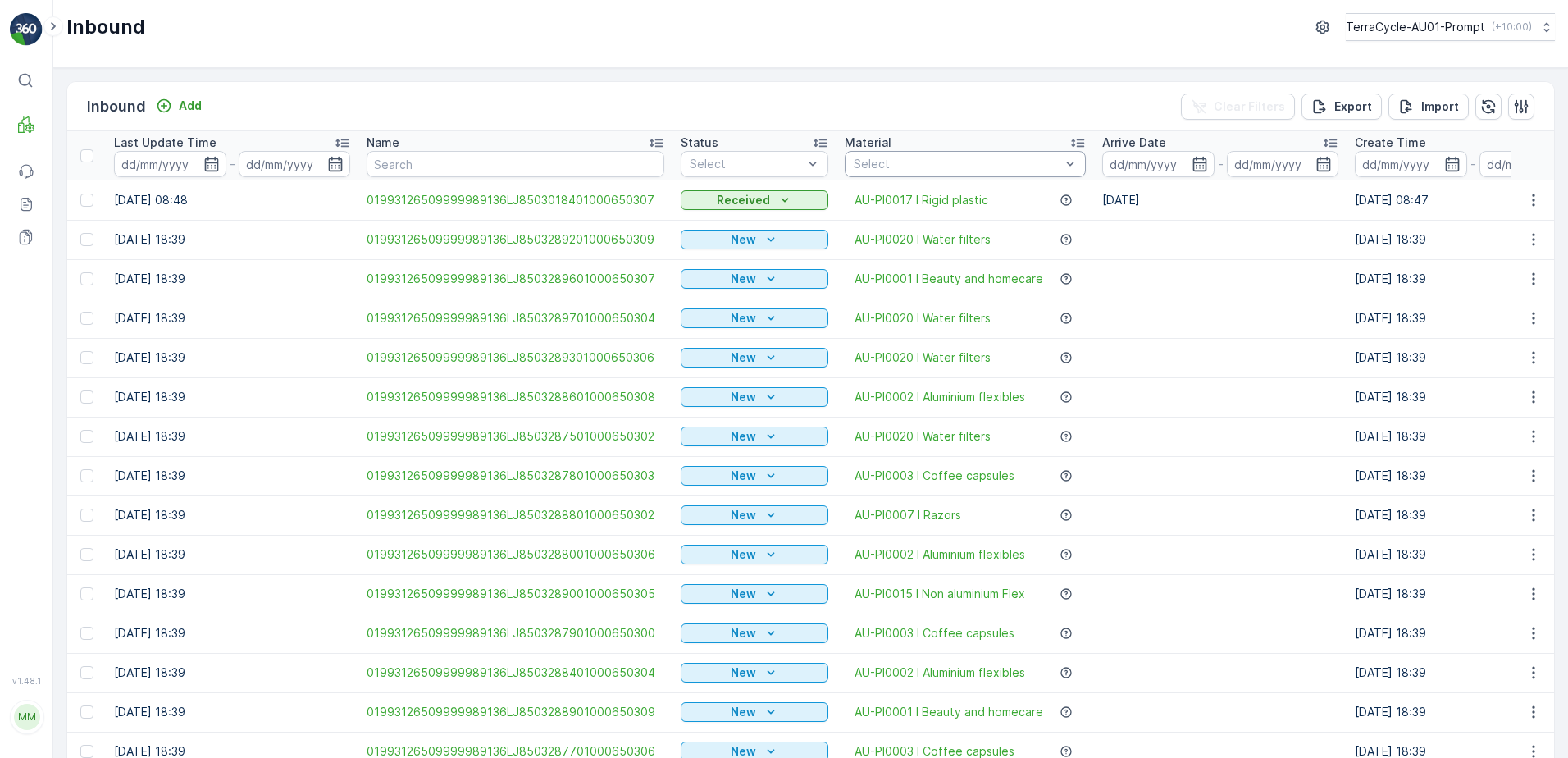
click at [953, 163] on div at bounding box center [956, 163] width 210 height 13
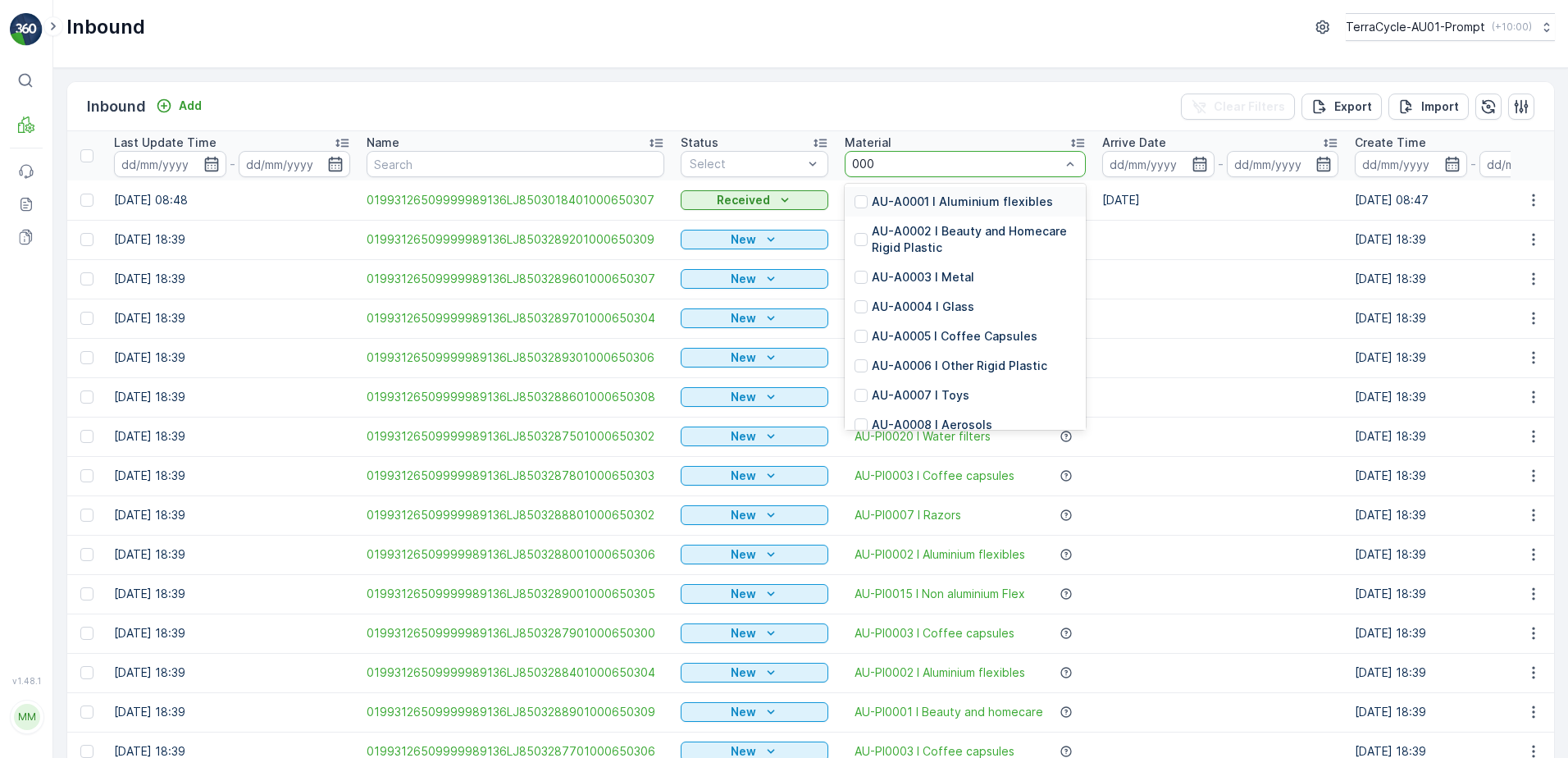
type input "0007"
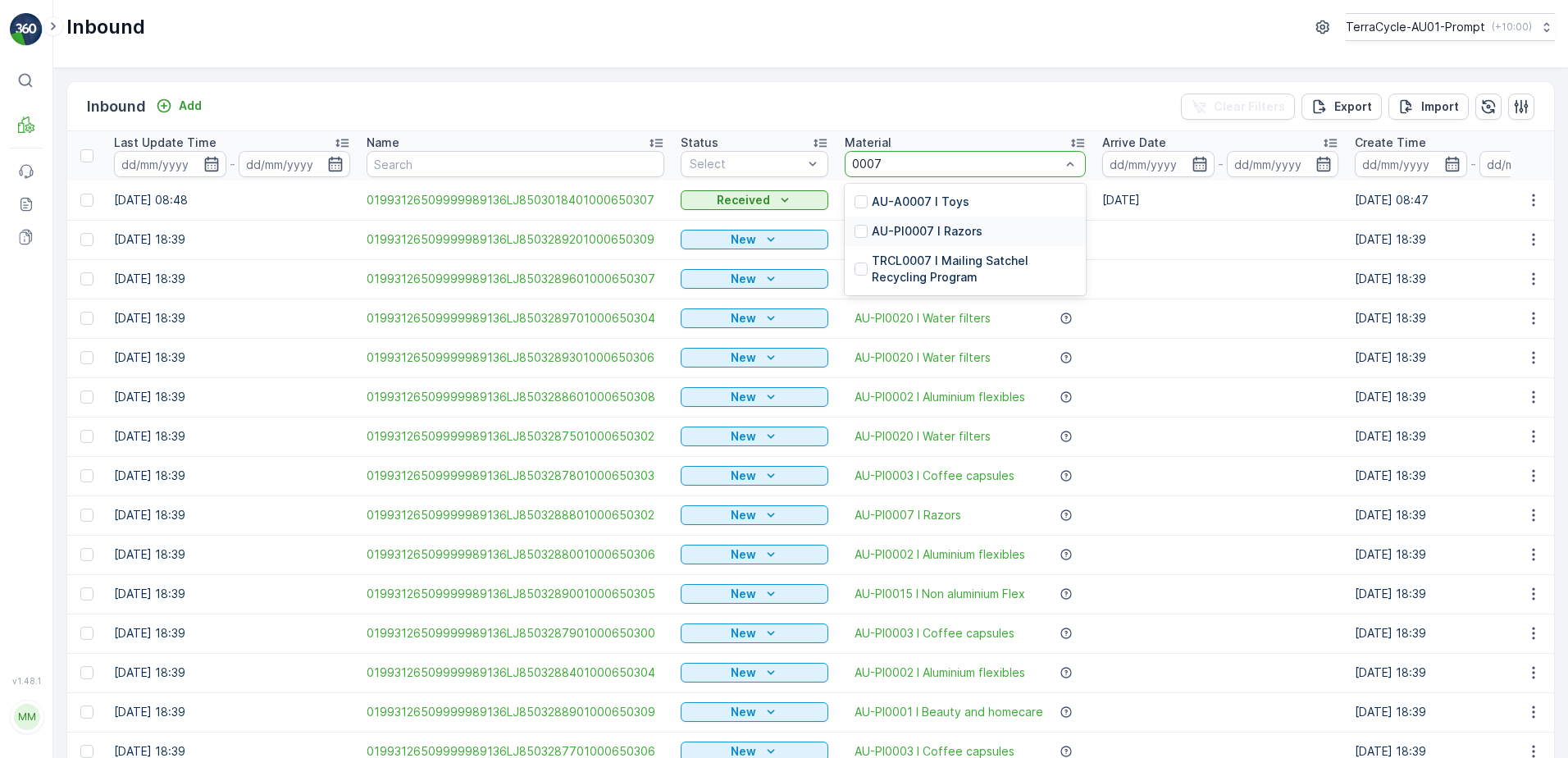
click at [979, 236] on div "AU-PI0007 I Razors" at bounding box center [965, 231] width 241 height 29
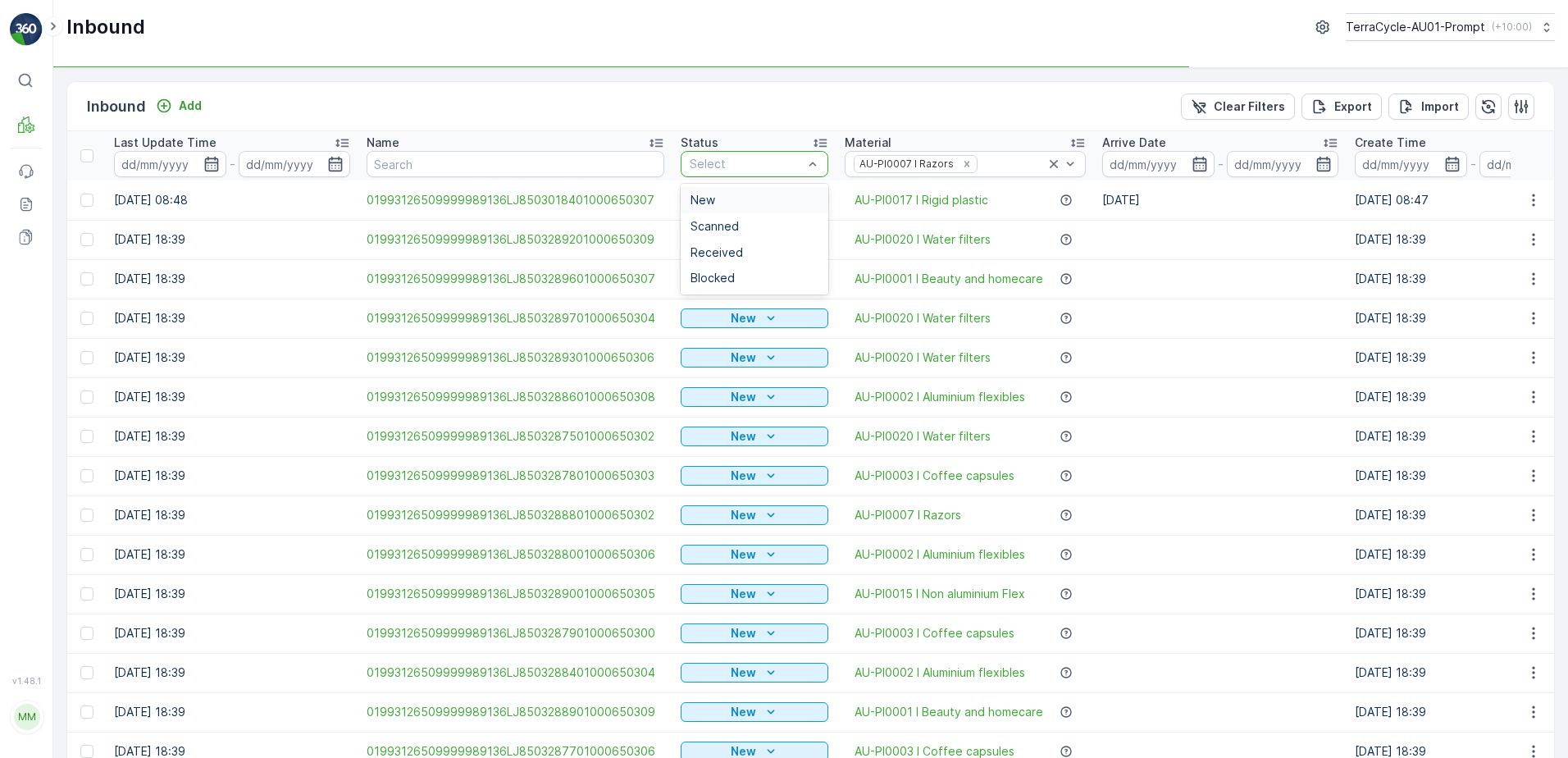
click at [790, 164] on div at bounding box center [746, 163] width 116 height 13
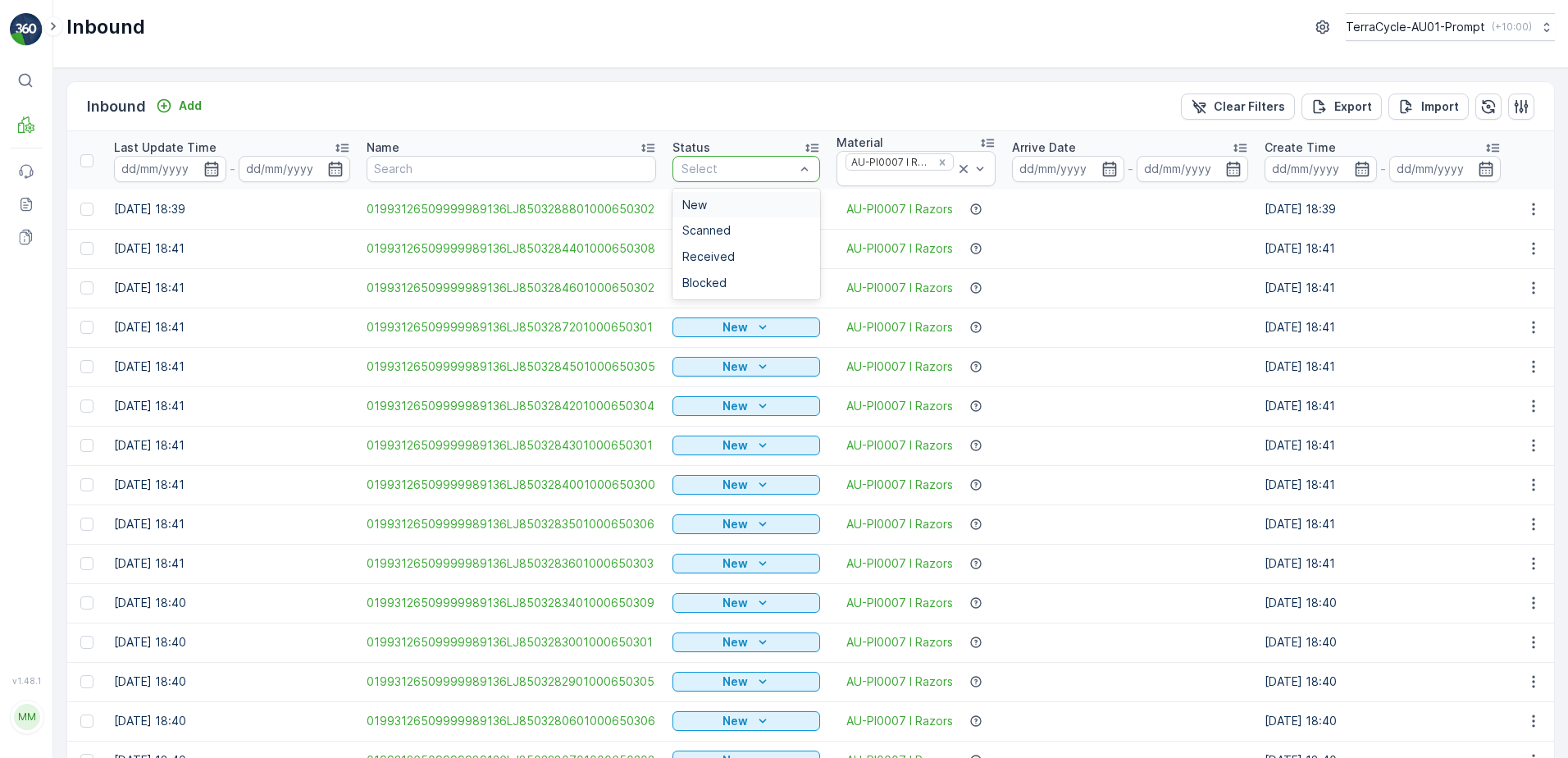
click at [764, 164] on div at bounding box center [738, 168] width 116 height 13
click at [724, 231] on span "Scanned" at bounding box center [707, 230] width 48 height 13
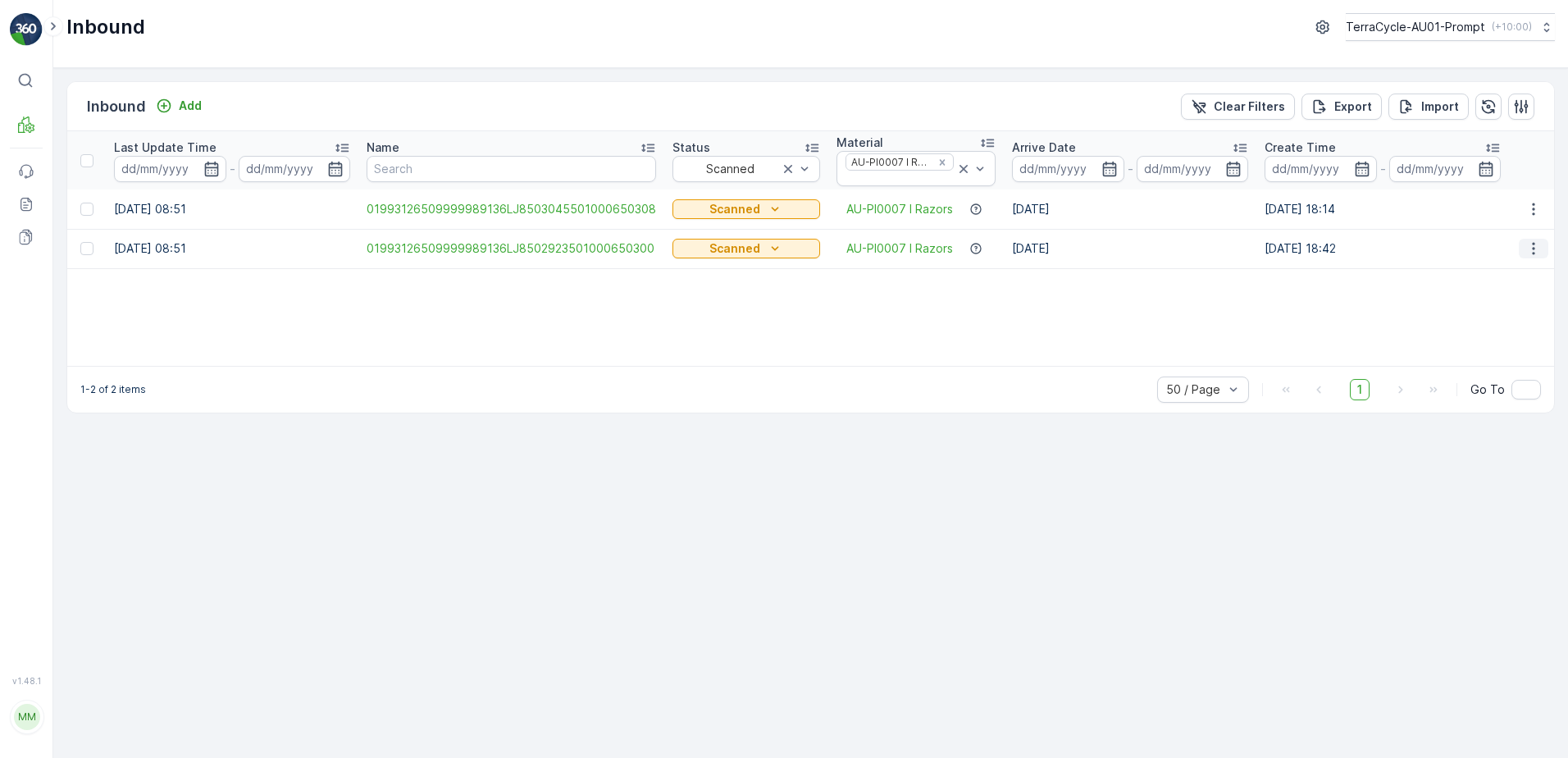
click at [1543, 250] on button "button" at bounding box center [1533, 249] width 29 height 20
click at [1490, 364] on div "Print QR" at bounding box center [1503, 365] width 130 height 23
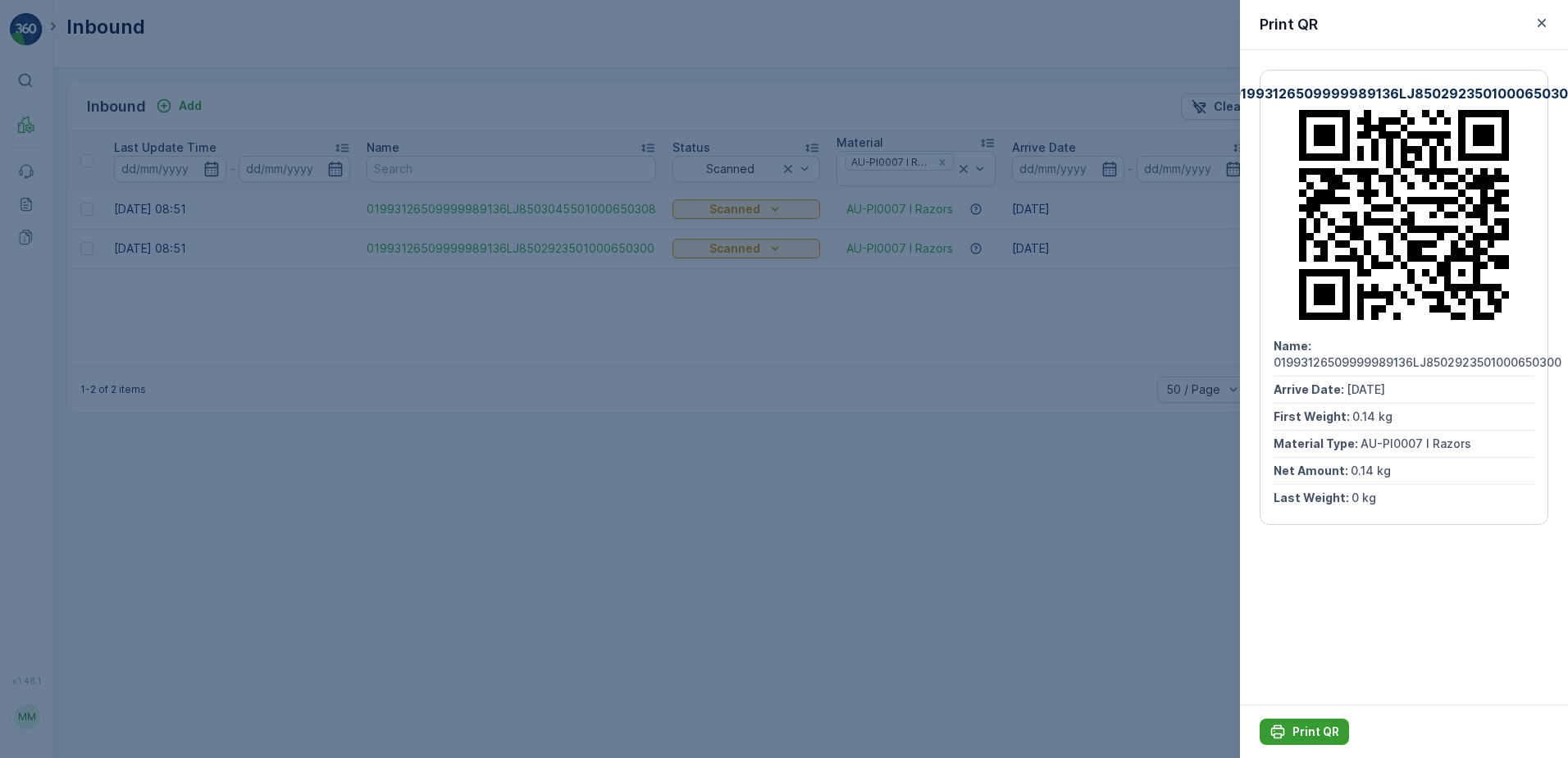
click at [1317, 727] on p "Print QR" at bounding box center [1316, 731] width 47 height 16
click at [1533, 24] on icon "button" at bounding box center [1541, 22] width 16 height 16
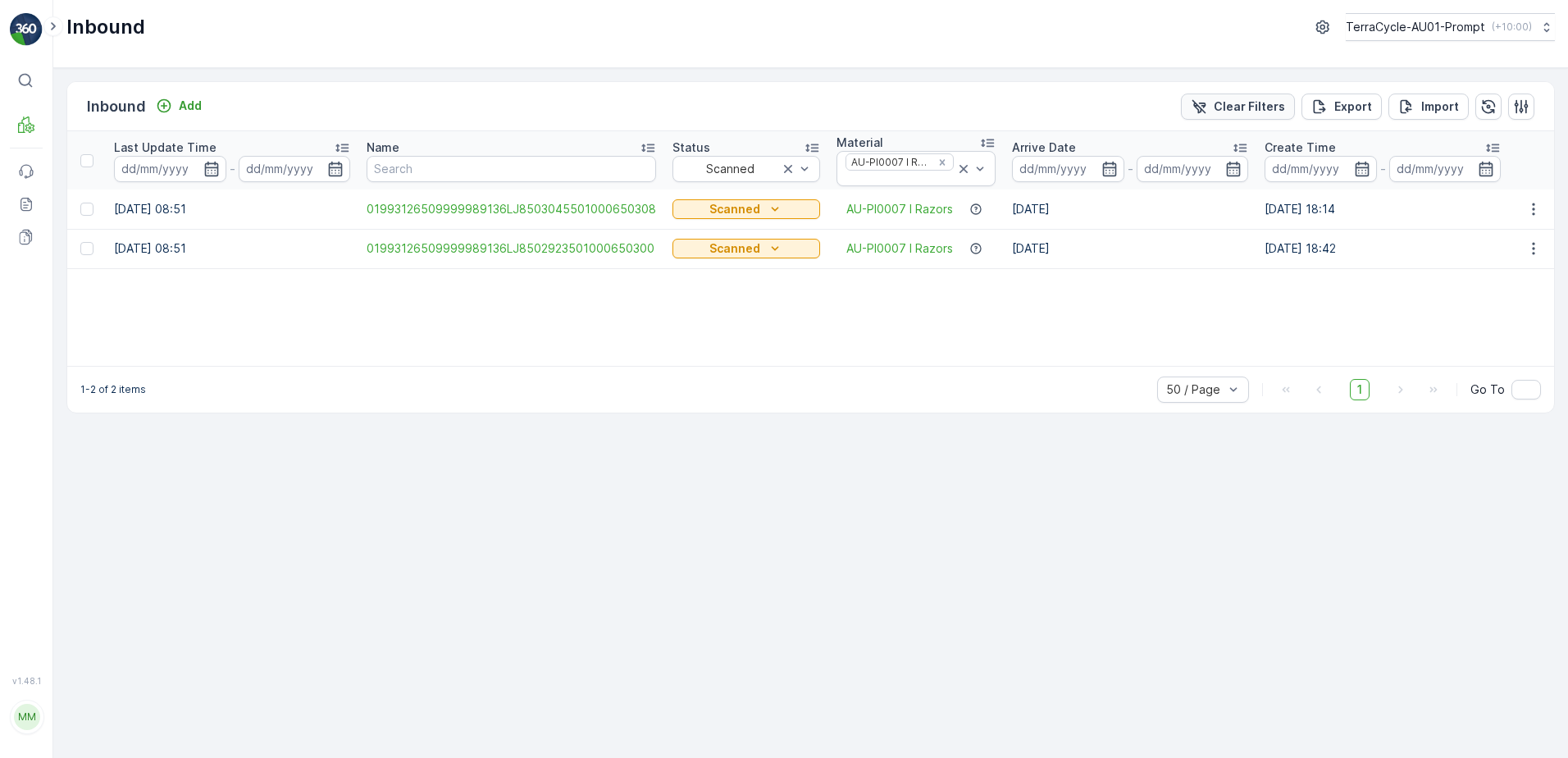
click at [1265, 103] on p "Clear Filters" at bounding box center [1249, 106] width 72 height 16
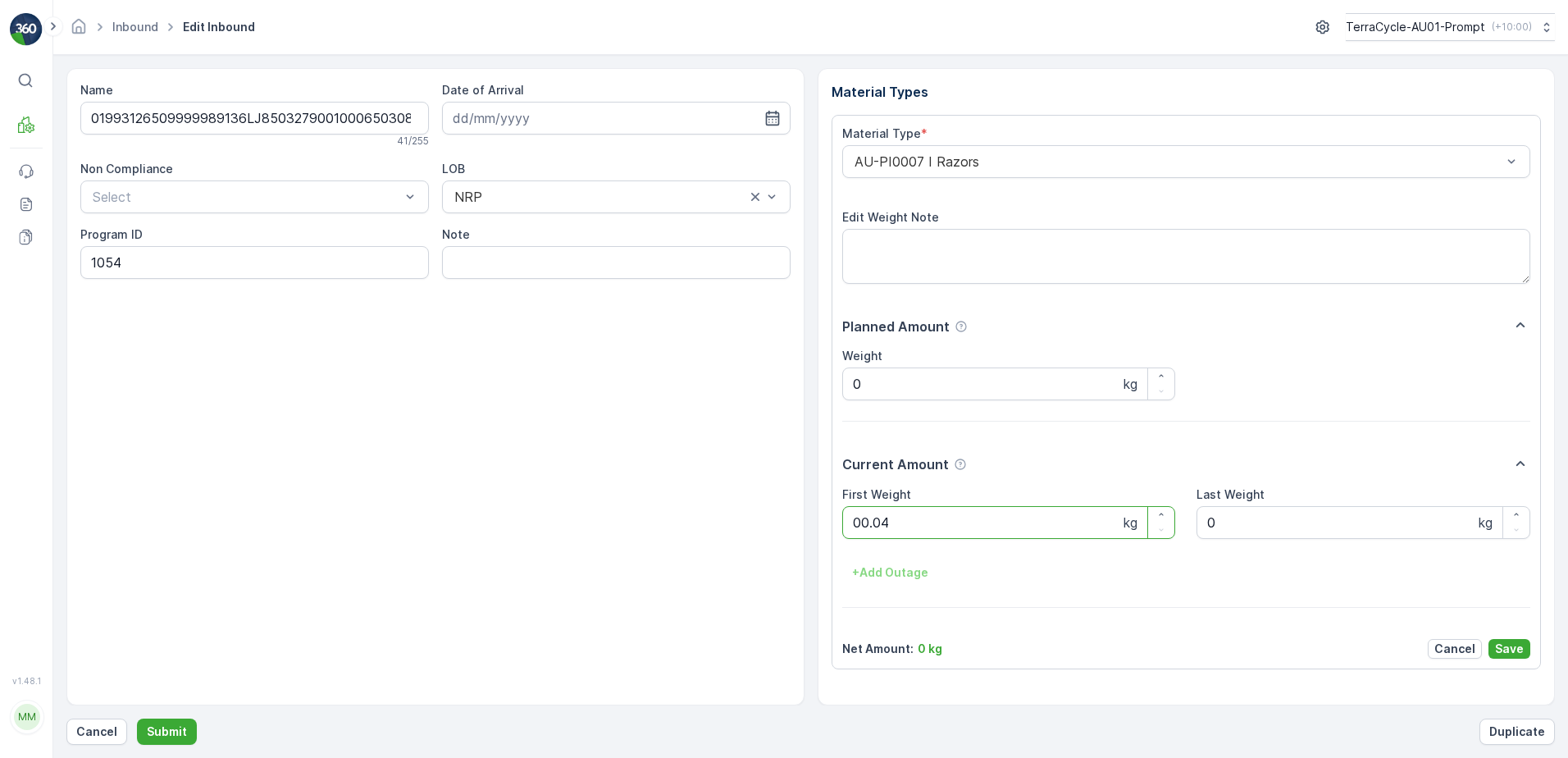
click at [137, 718] on button "Submit" at bounding box center [167, 731] width 60 height 26
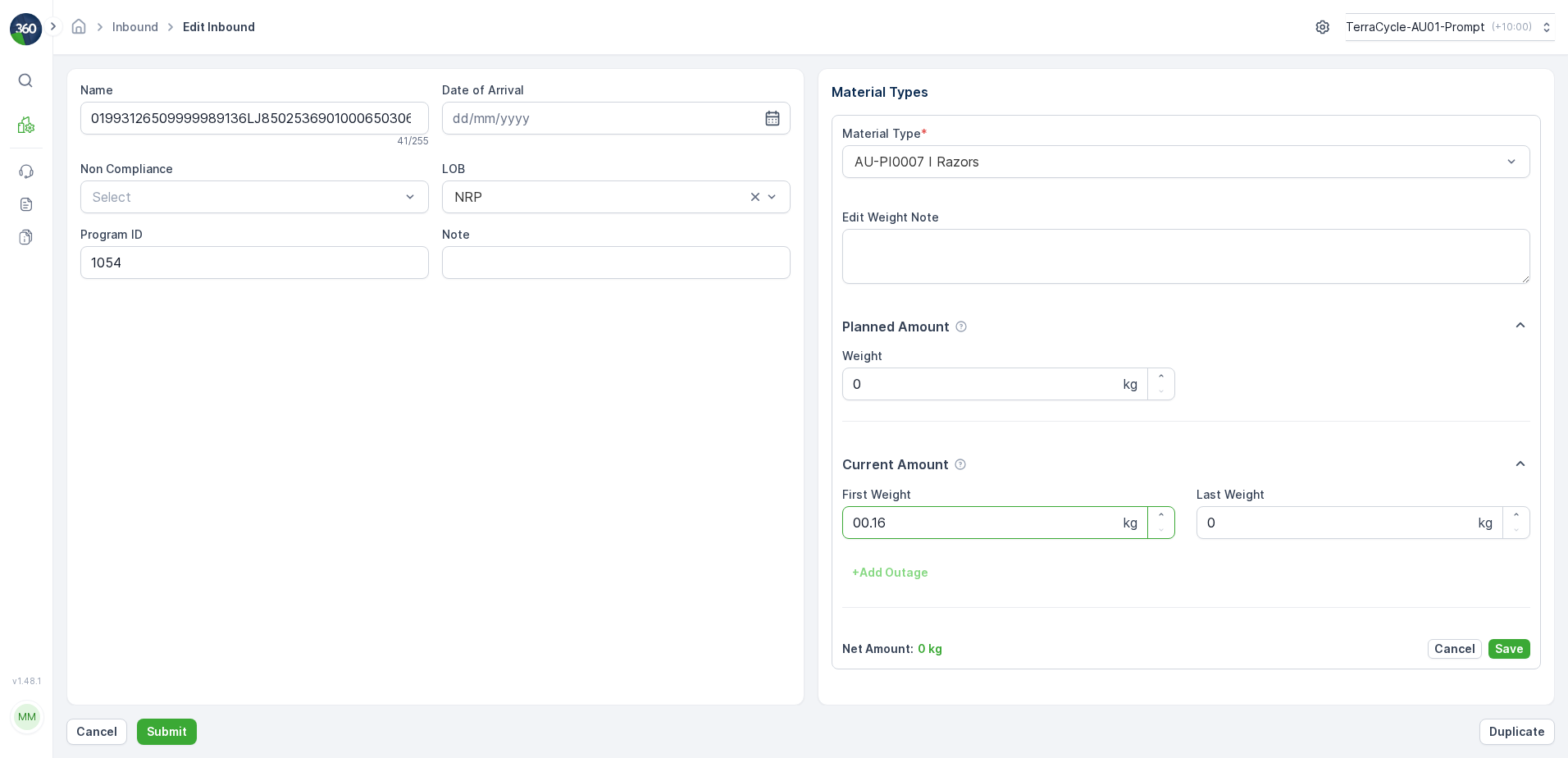
click at [137, 718] on button "Submit" at bounding box center [167, 731] width 60 height 26
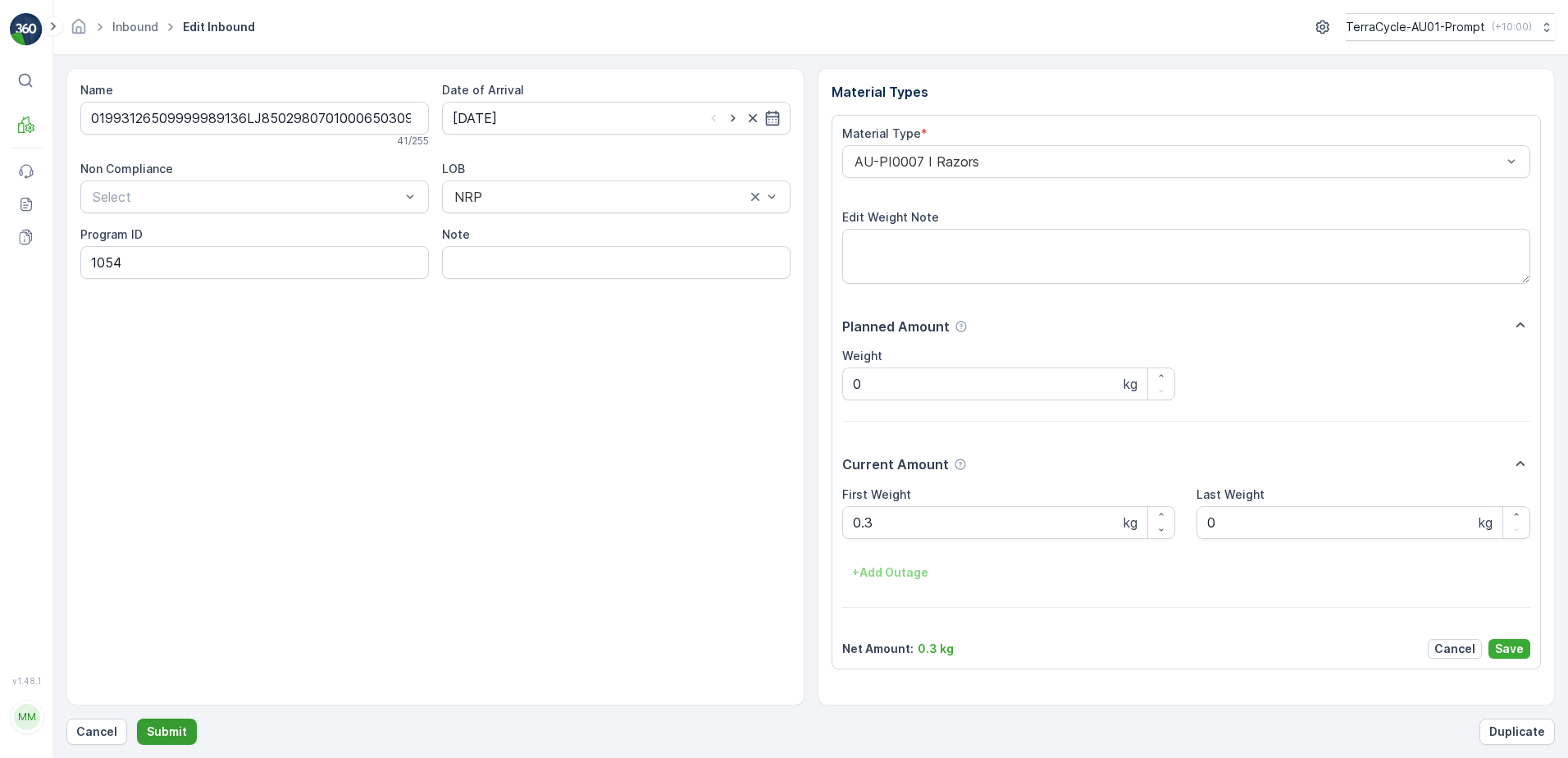
click at [173, 733] on p "Submit" at bounding box center [167, 731] width 41 height 16
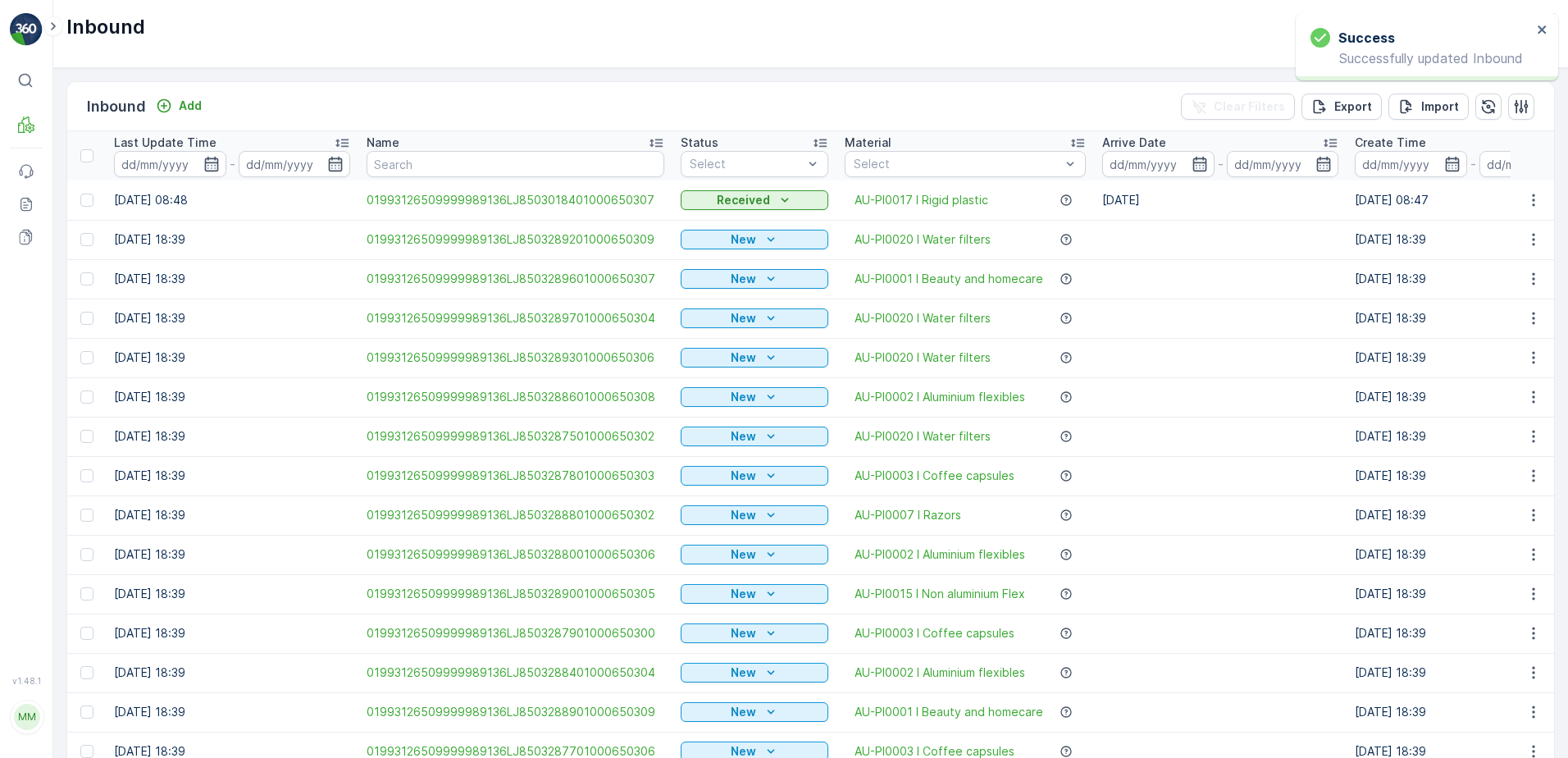
click at [883, 161] on div at bounding box center [956, 163] width 210 height 13
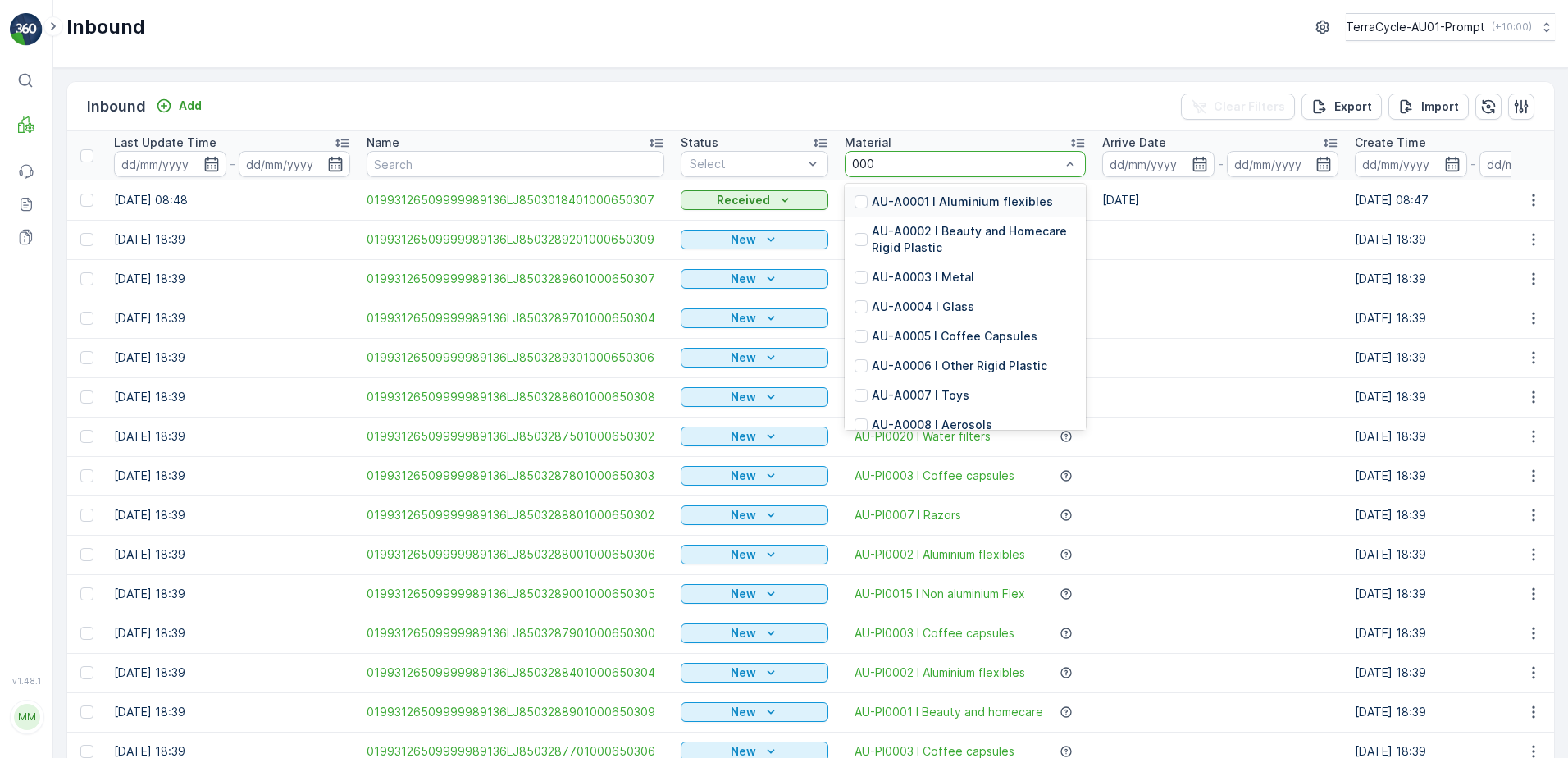
type input "0007"
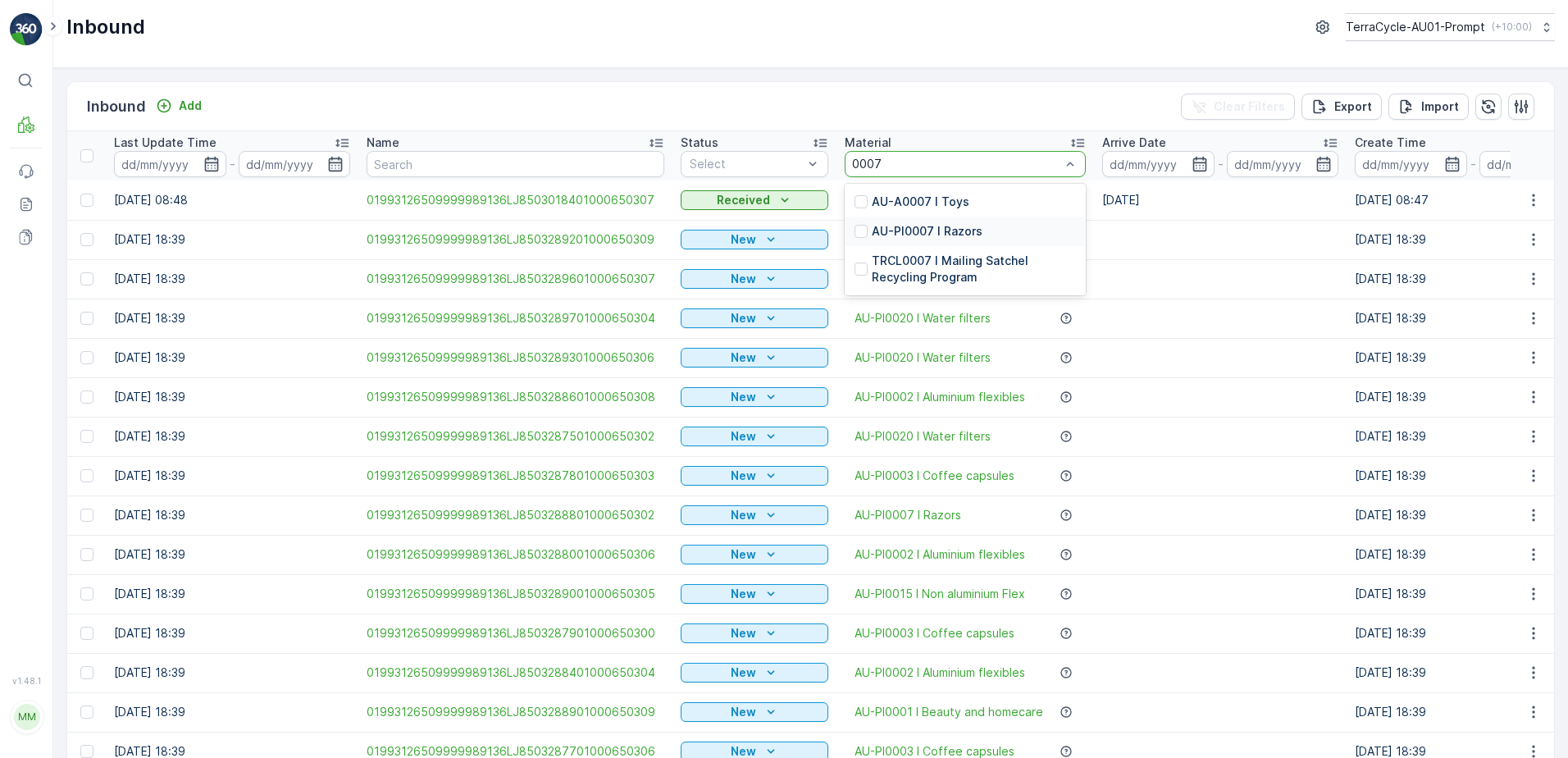
click at [954, 231] on p "AU-PI0007 I Razors" at bounding box center [927, 231] width 110 height 16
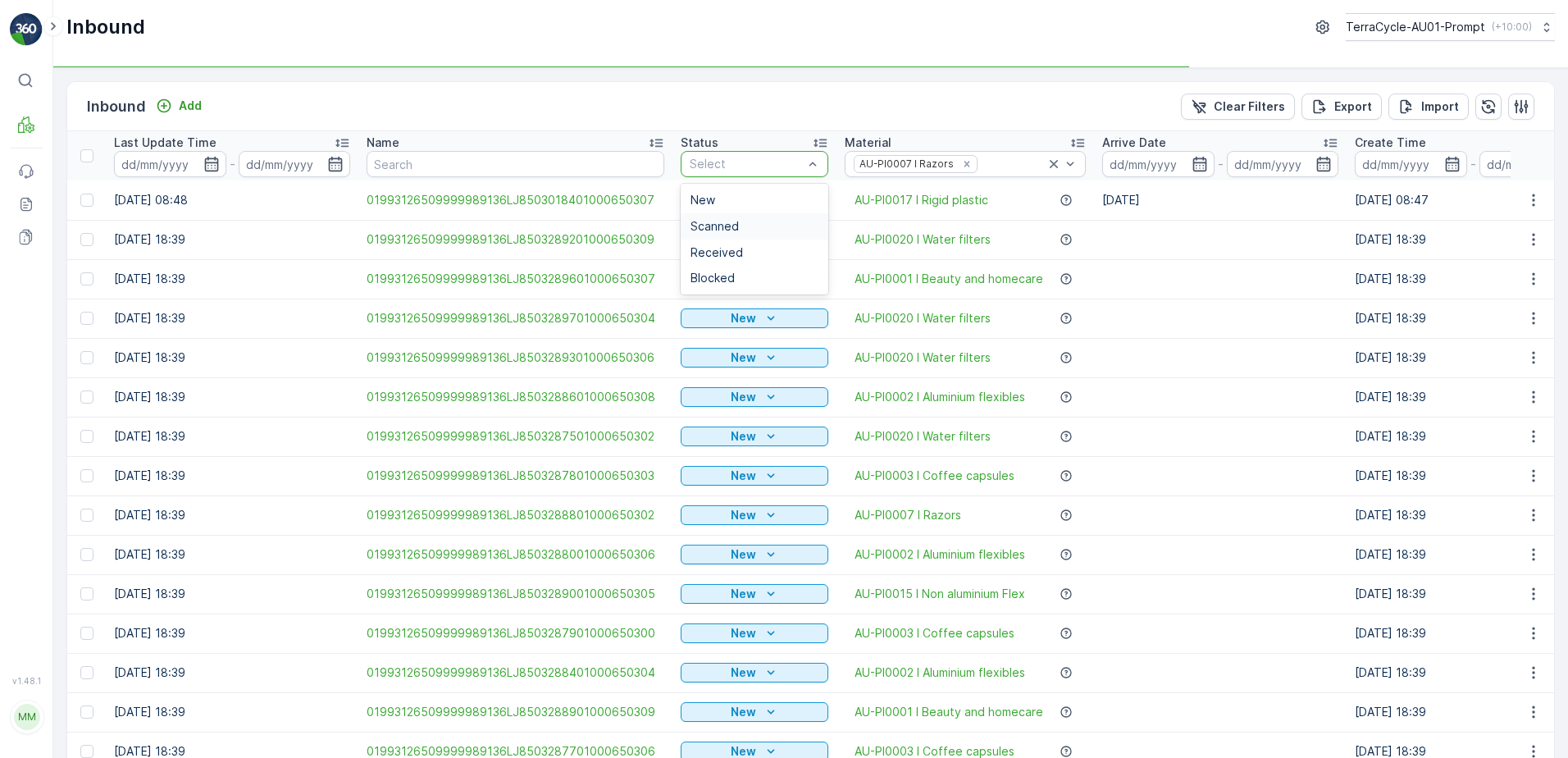
click at [730, 225] on span "Scanned" at bounding box center [715, 226] width 48 height 13
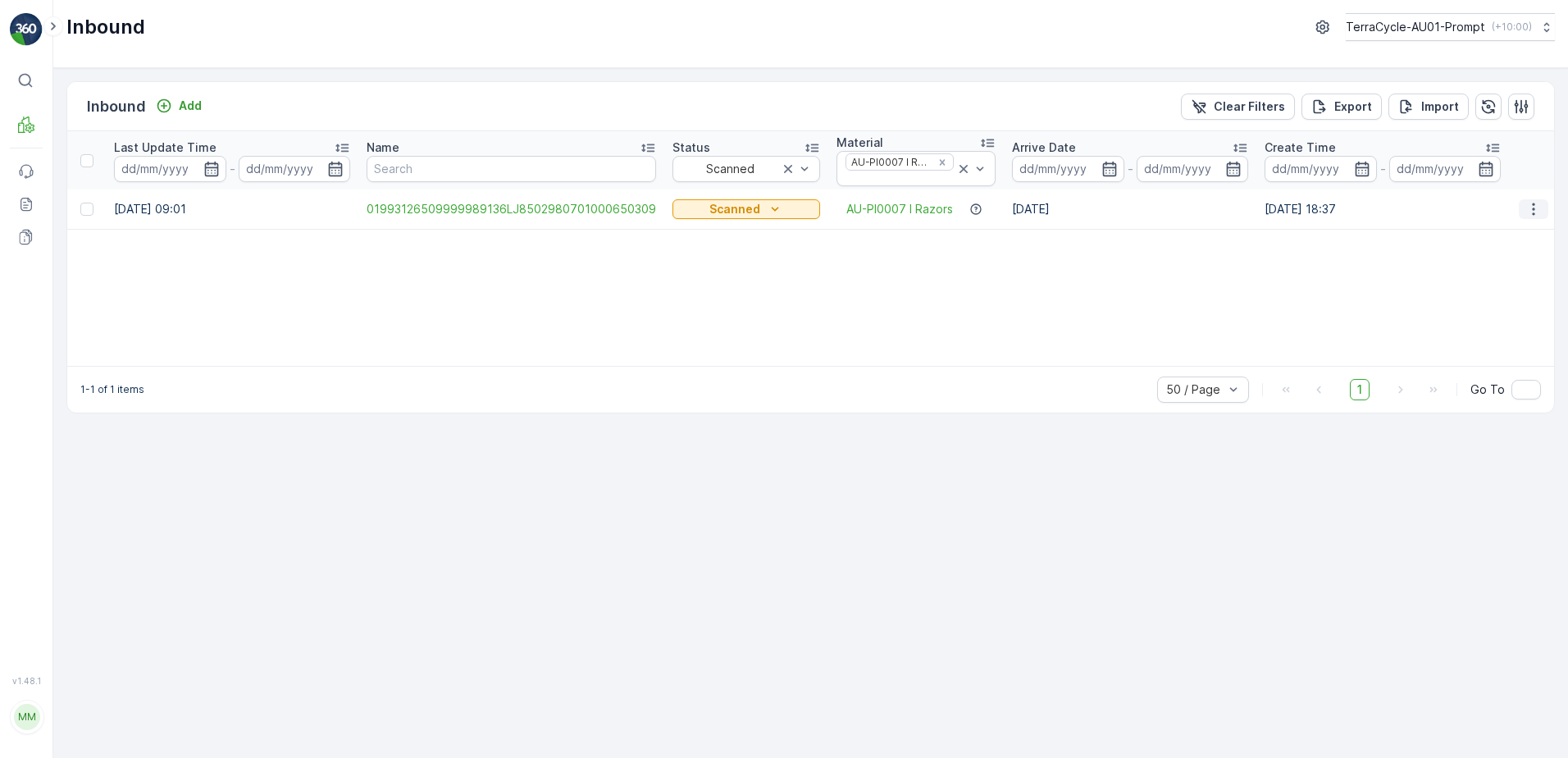
click at [1529, 211] on icon "button" at bounding box center [1533, 209] width 16 height 16
click at [1504, 323] on div "Print QR" at bounding box center [1503, 325] width 130 height 23
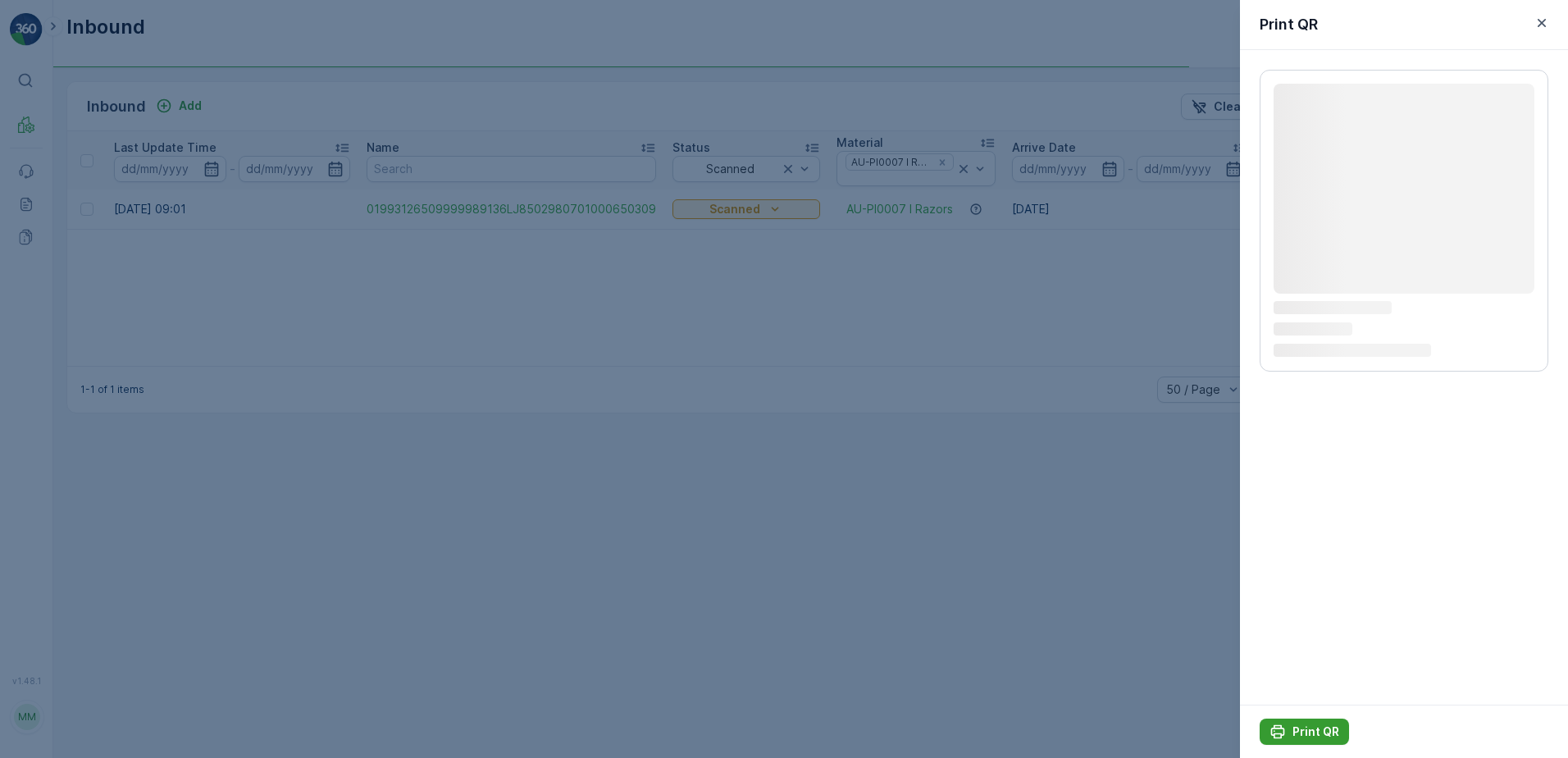
click at [1326, 733] on p "Print QR" at bounding box center [1316, 731] width 47 height 16
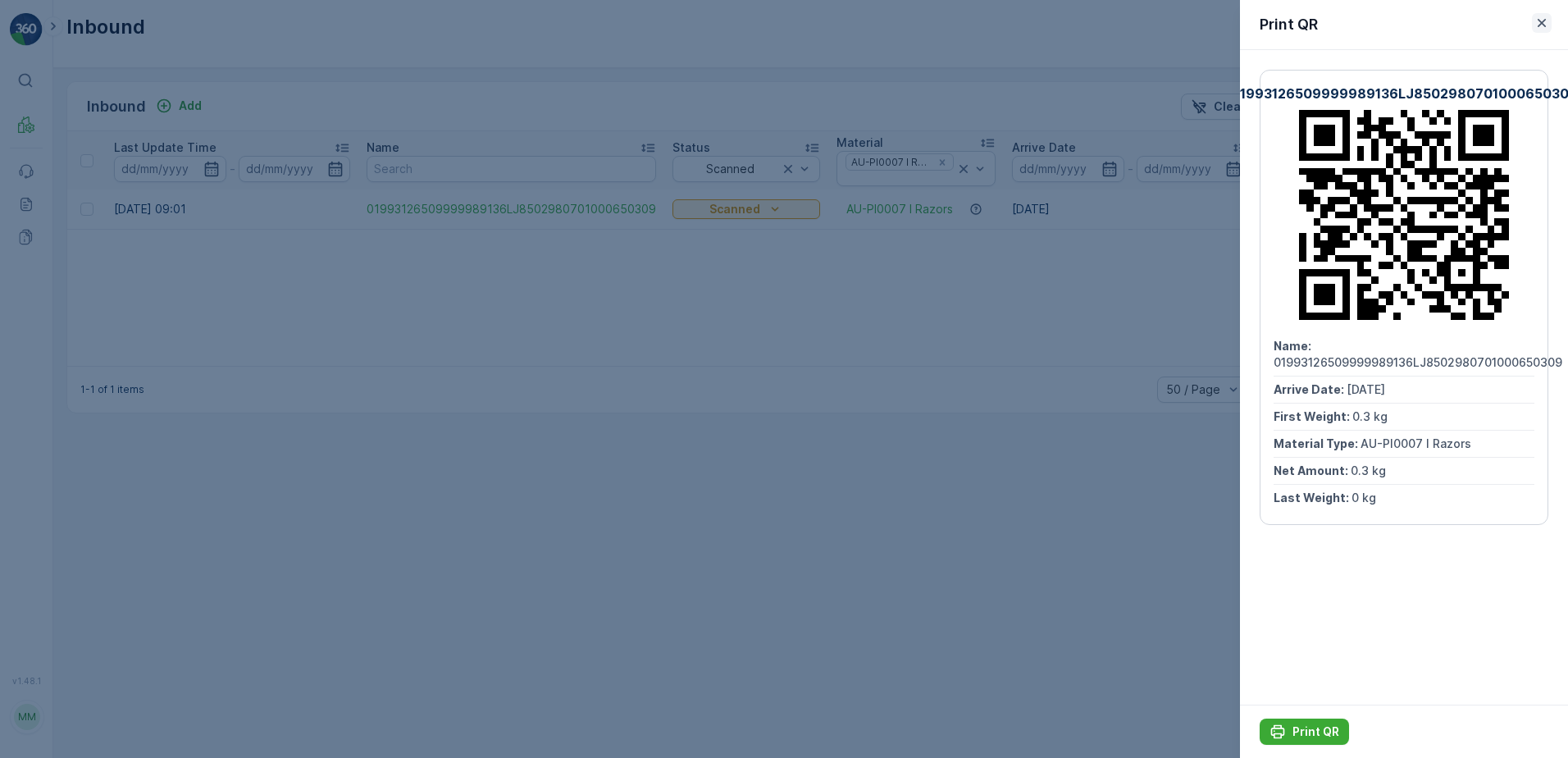
click at [1546, 25] on icon "button" at bounding box center [1541, 22] width 16 height 16
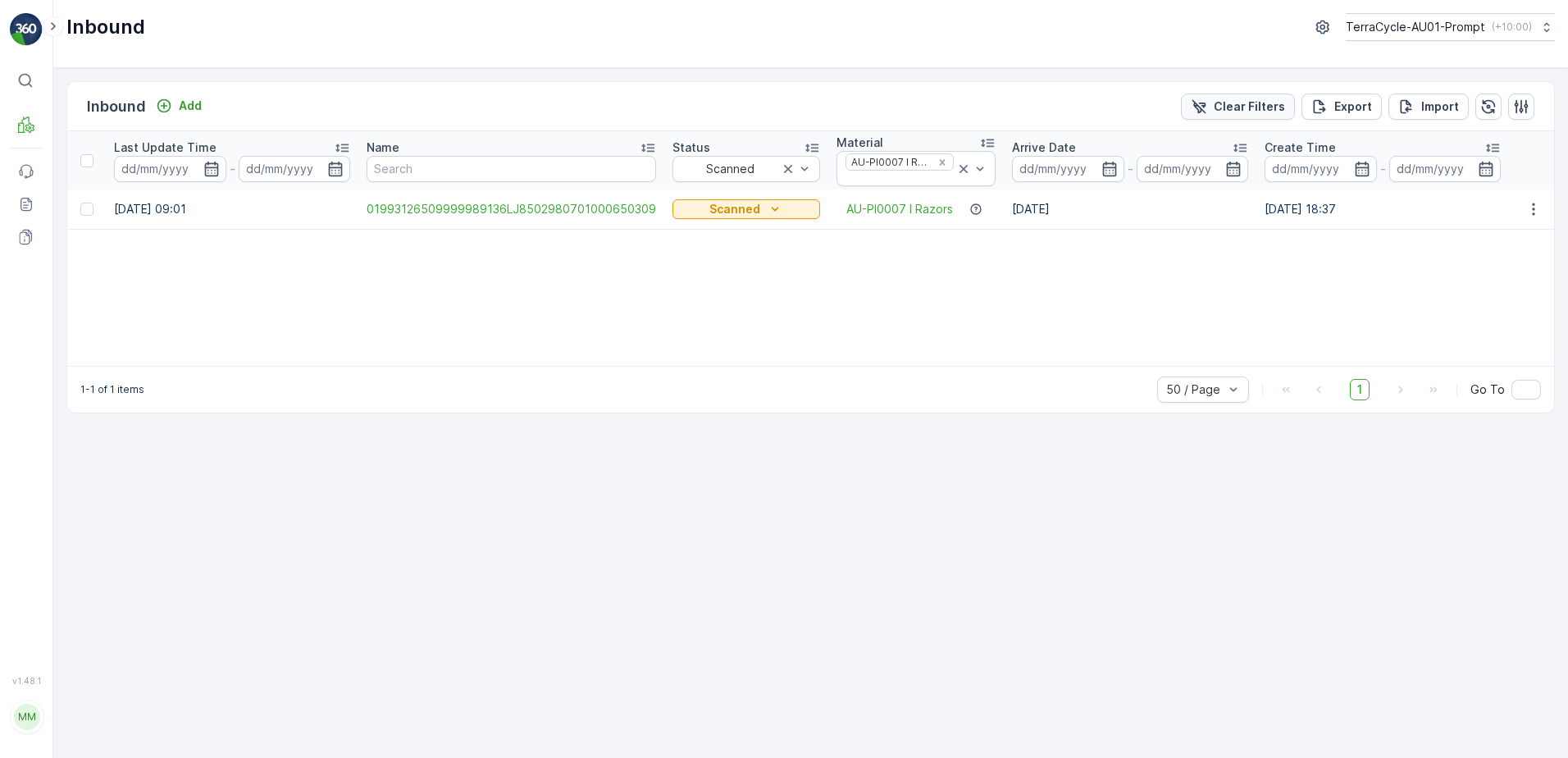
click at [1254, 107] on p "Clear Filters" at bounding box center [1249, 106] width 72 height 16
